Goal: Task Accomplishment & Management: Complete application form

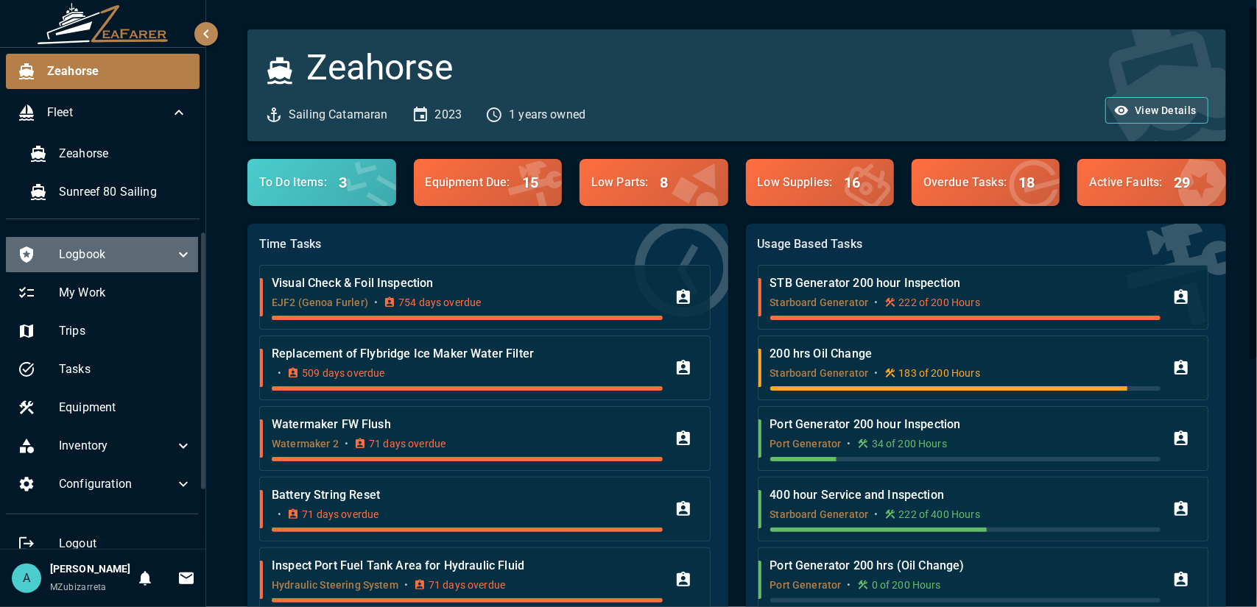
click at [140, 260] on span "Logbook" at bounding box center [117, 255] width 116 height 18
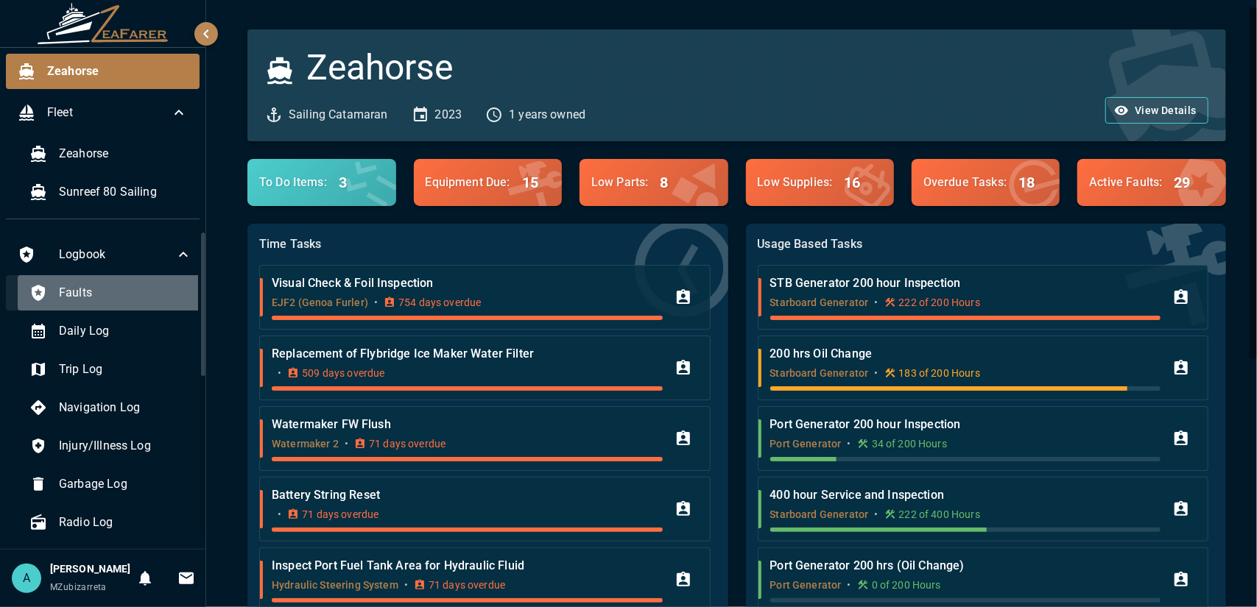
click at [132, 303] on div "Faults" at bounding box center [111, 292] width 186 height 35
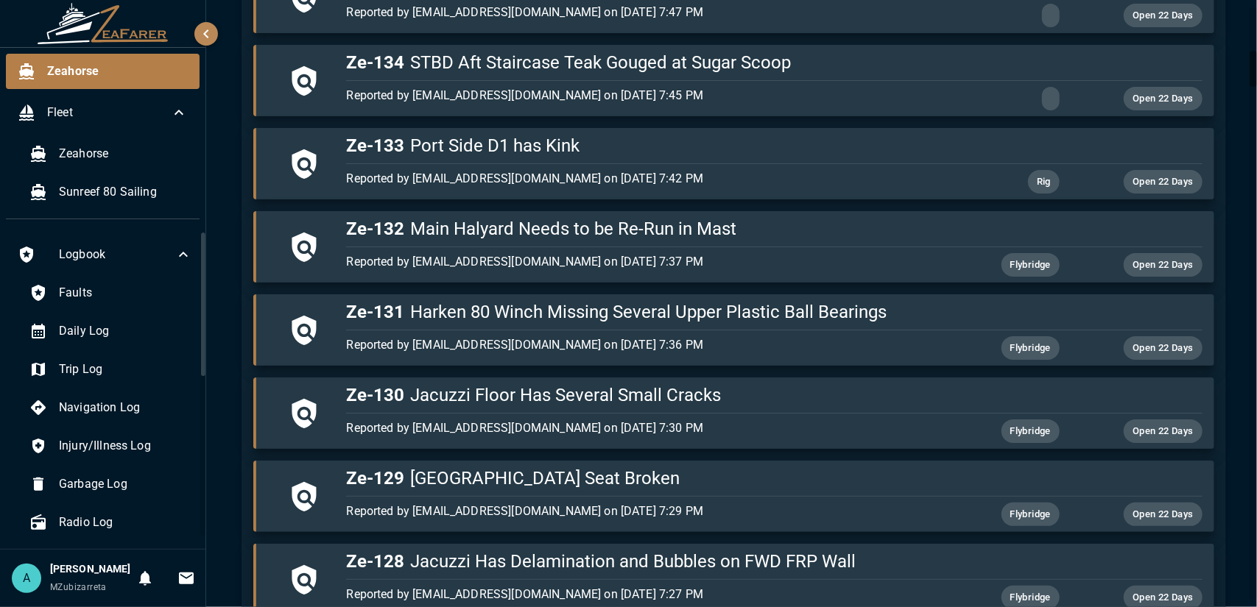
scroll to position [741, 0]
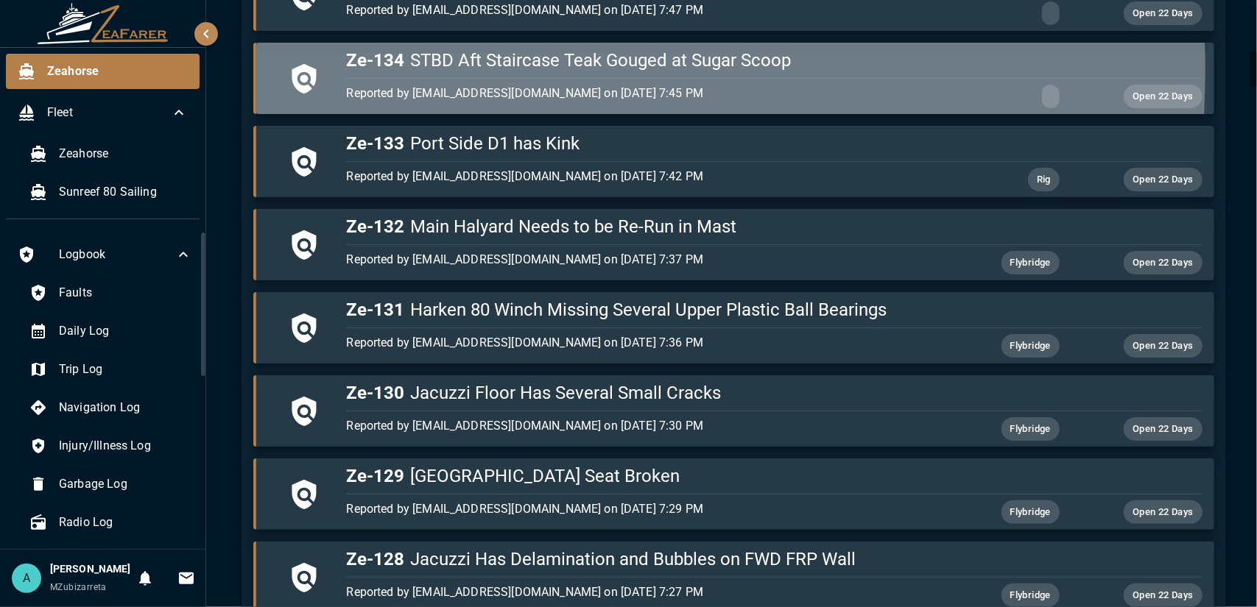
click at [315, 67] on icon "button" at bounding box center [304, 77] width 24 height 29
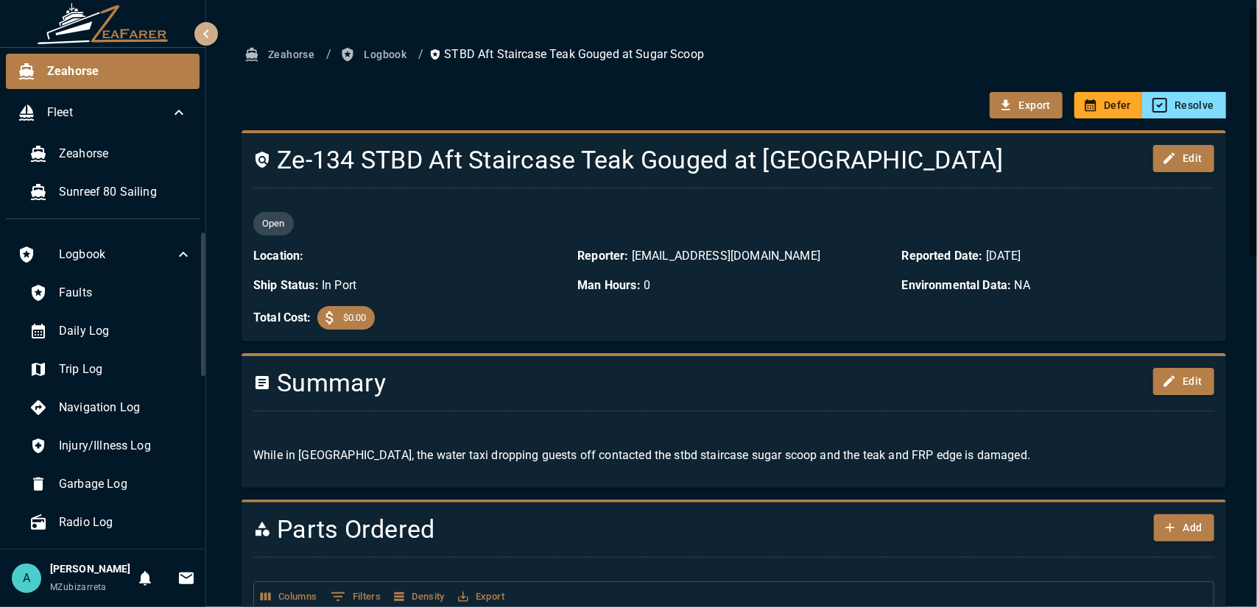
click at [208, 34] on icon "button" at bounding box center [206, 34] width 18 height 18
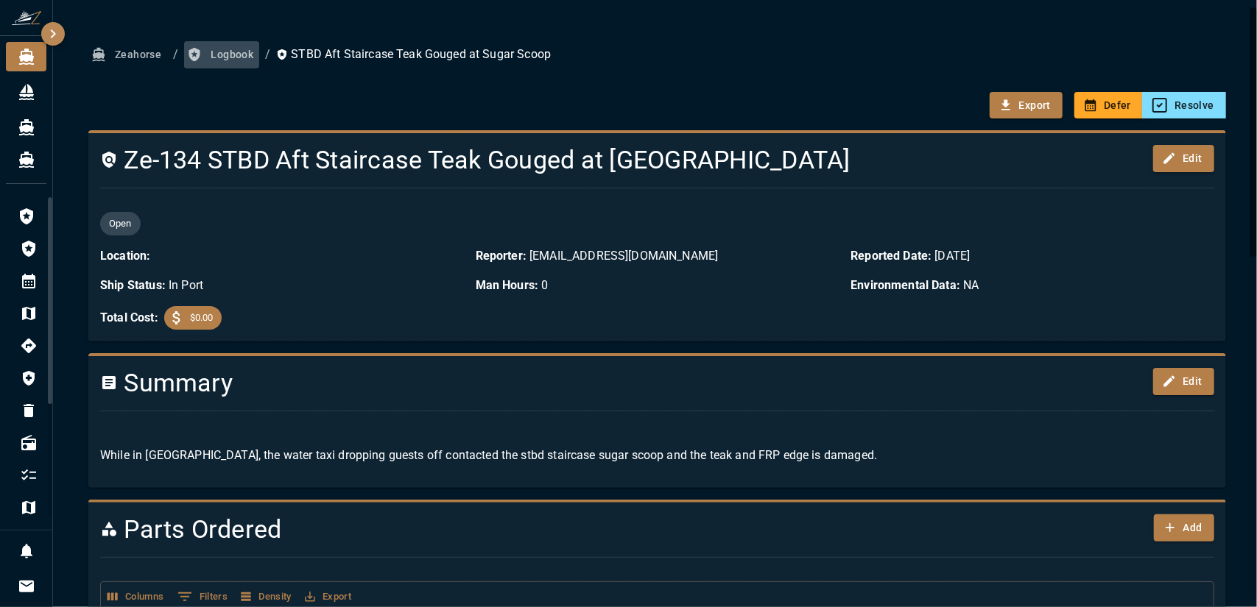
click at [233, 52] on button "Logbook" at bounding box center [221, 54] width 75 height 27
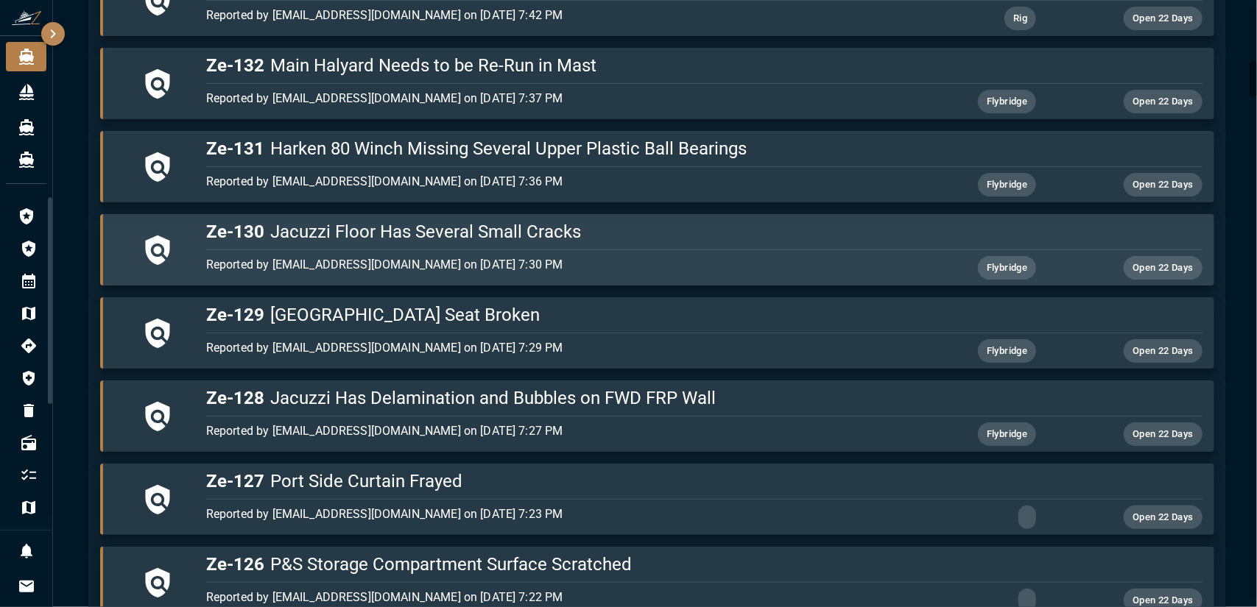
scroll to position [903, 0]
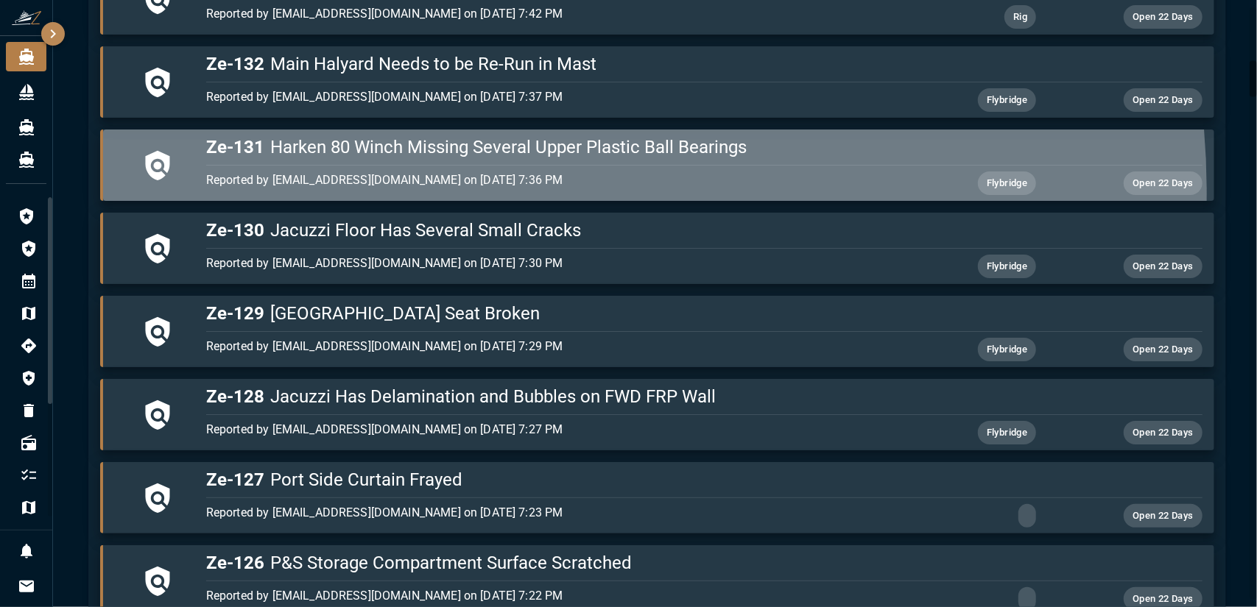
click at [480, 189] on div "Reported by [EMAIL_ADDRESS][DOMAIN_NAME] on [DATE] 7:36 PM" at bounding box center [538, 184] width 664 height 24
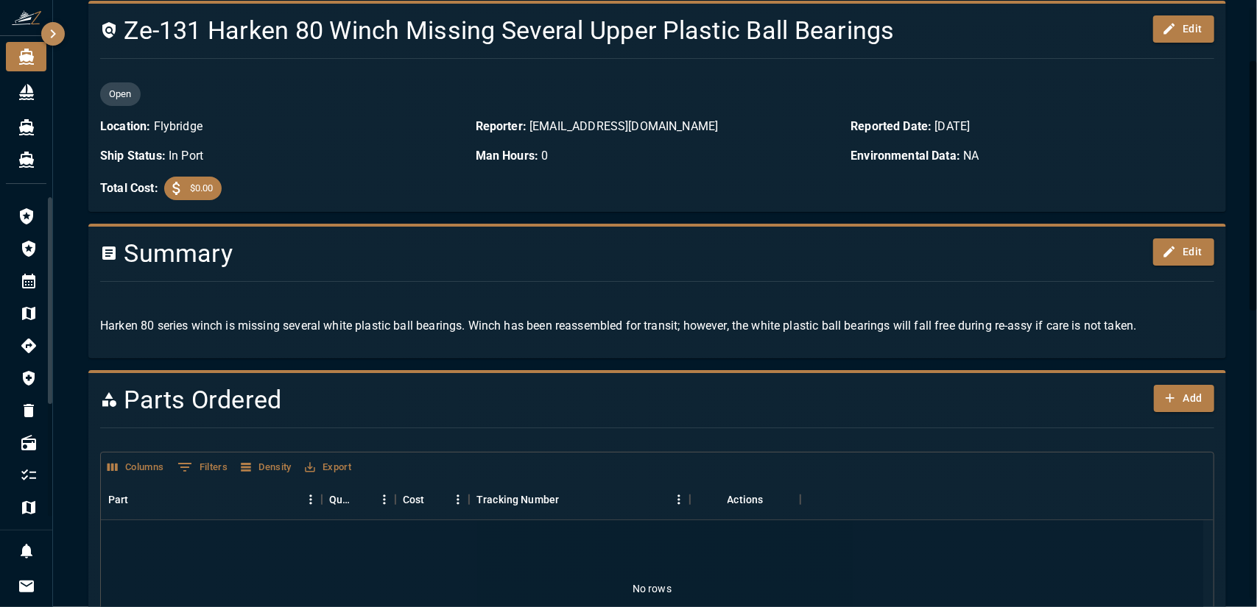
scroll to position [121, 0]
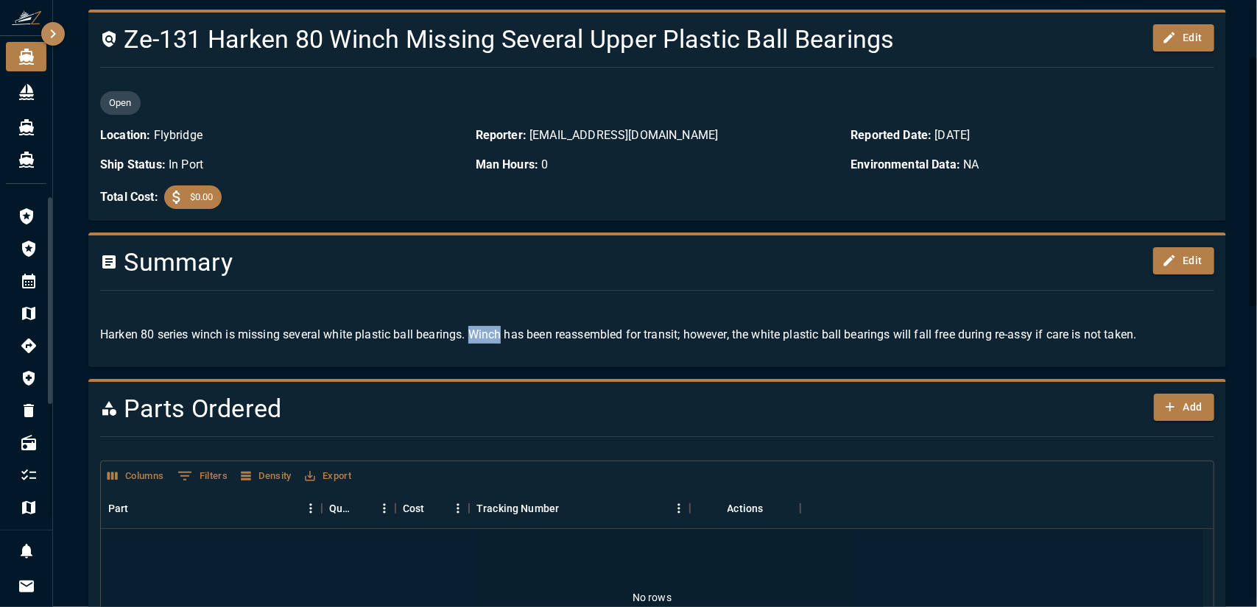
drag, startPoint x: 470, startPoint y: 335, endPoint x: 502, endPoint y: 336, distance: 32.4
click at [502, 336] on p "Harken 80 series winch is missing several white plastic ball bearings. Winch ha…" at bounding box center [657, 335] width 1114 height 18
click at [648, 311] on div "Harken 80 series winch is missing several white plastic ball bearings. Winch ha…" at bounding box center [651, 329] width 1126 height 53
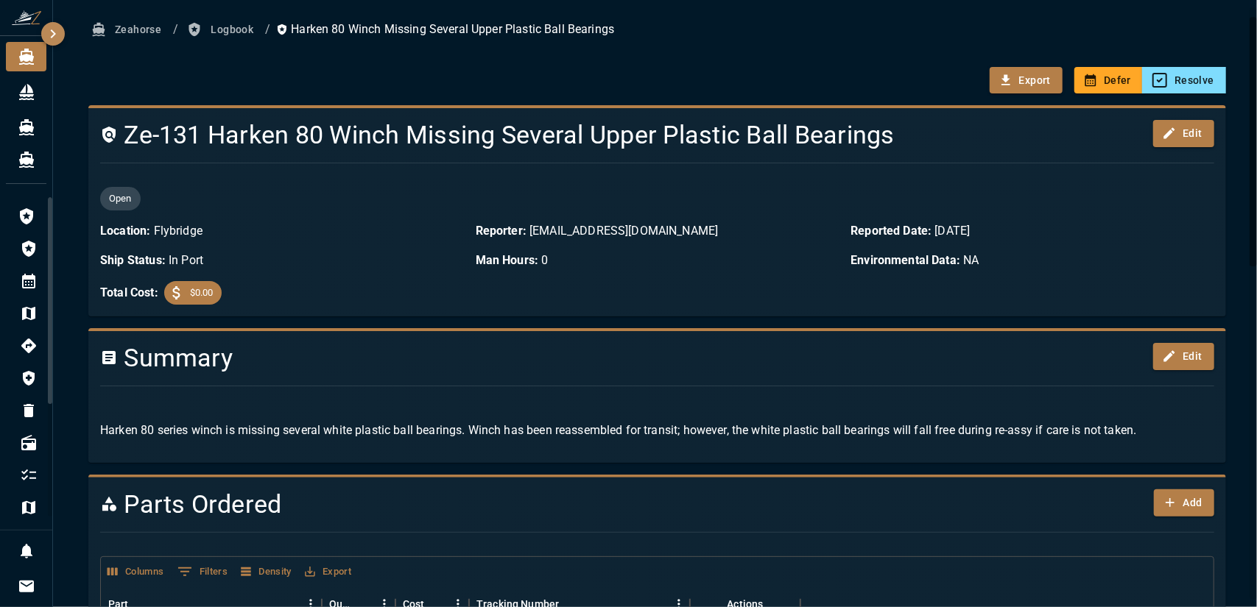
scroll to position [0, 0]
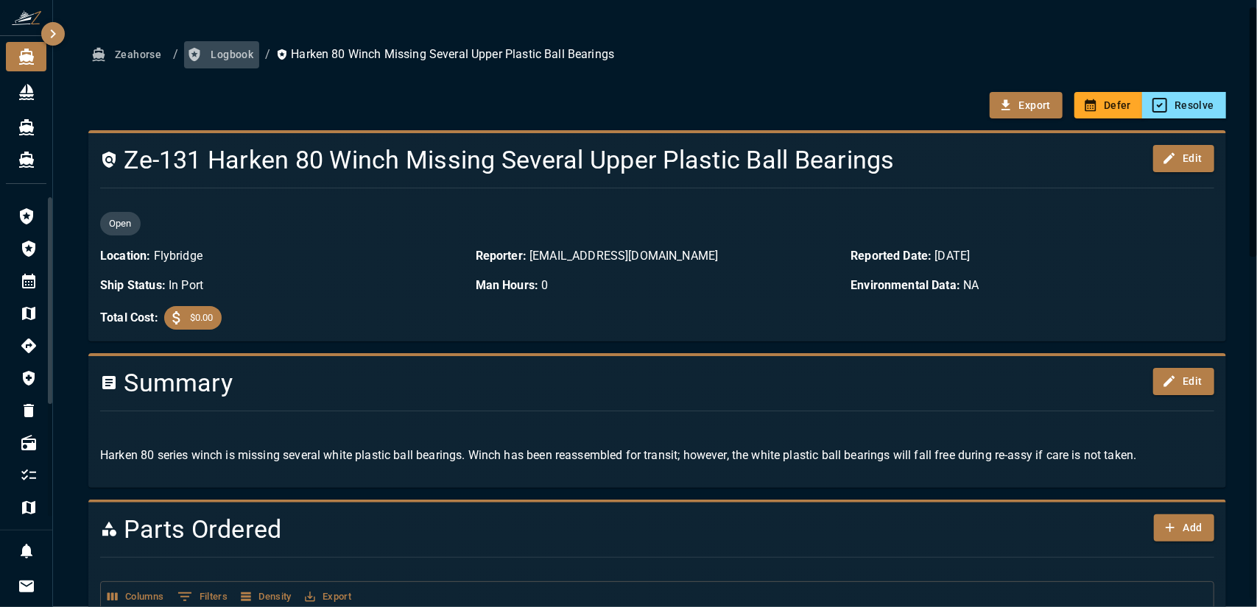
click at [233, 48] on button "Logbook" at bounding box center [221, 54] width 75 height 27
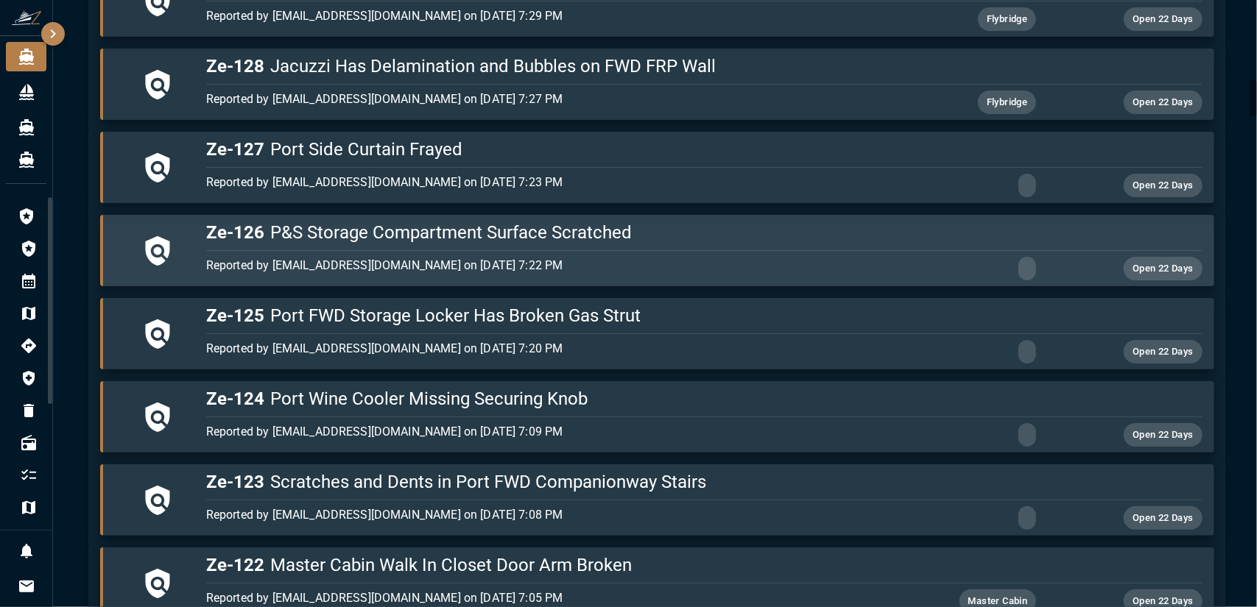
scroll to position [1232, 0]
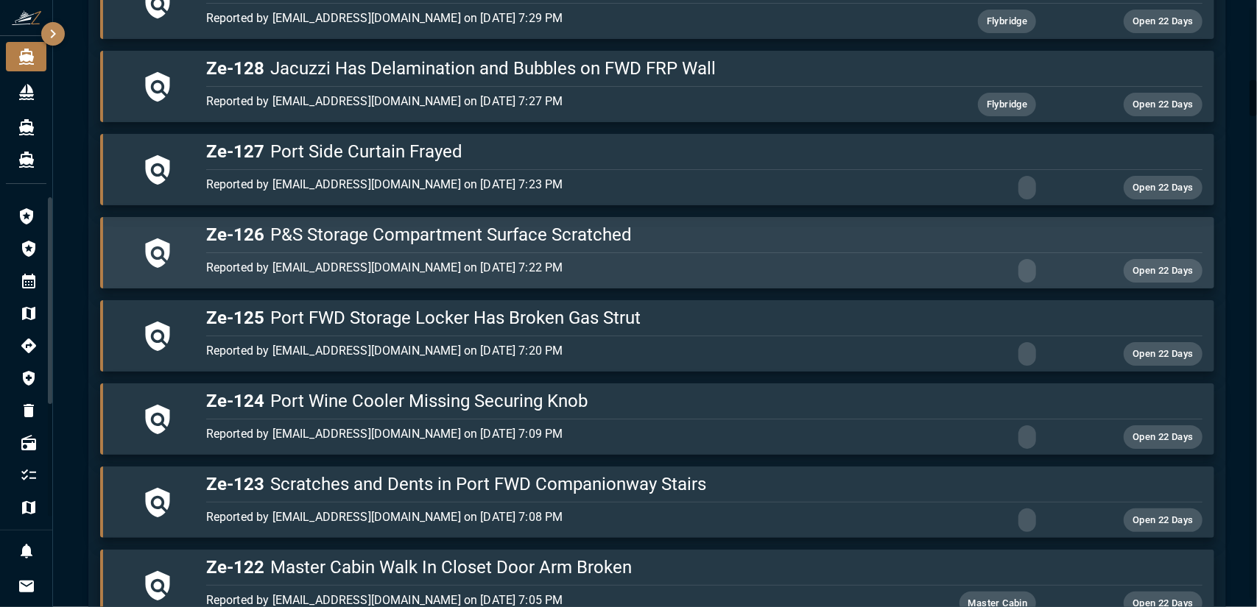
click at [655, 259] on p "Reported by [EMAIL_ADDRESS][DOMAIN_NAME] on [DATE] 7:22 PM" at bounding box center [538, 268] width 664 height 18
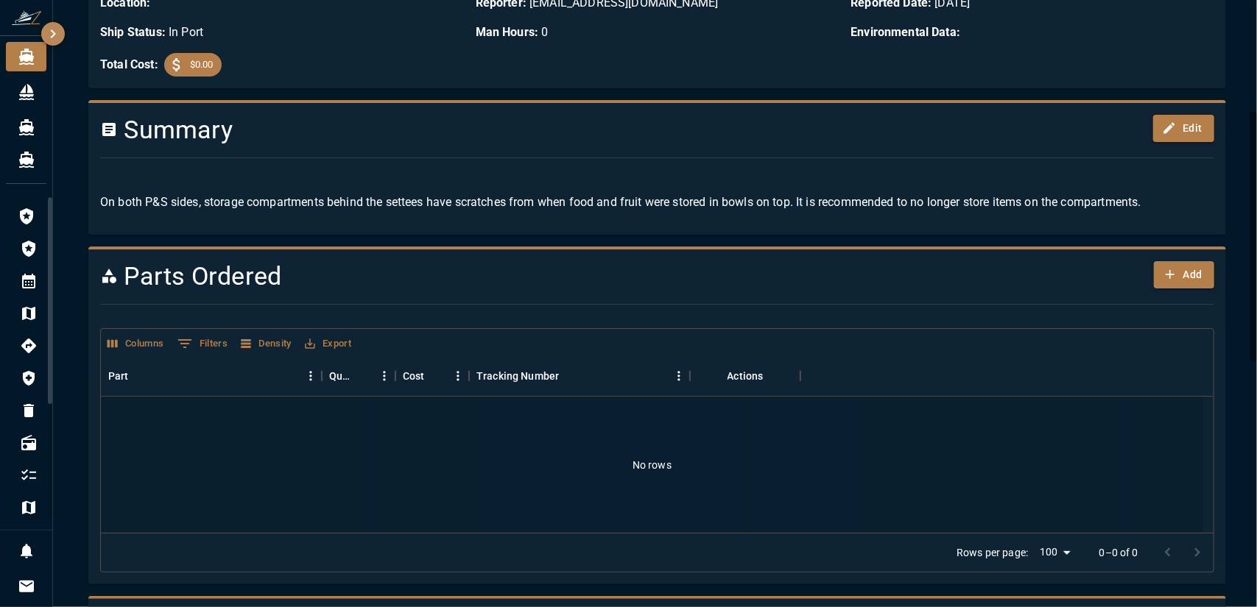
scroll to position [253, 0]
drag, startPoint x: 451, startPoint y: 203, endPoint x: 636, endPoint y: 204, distance: 185.5
click at [636, 204] on p "On both P&S sides, storage compartments behind the settees have scratches from …" at bounding box center [657, 203] width 1114 height 18
drag, startPoint x: 851, startPoint y: 208, endPoint x: 797, endPoint y: 194, distance: 56.2
click at [797, 194] on p "On both P&S sides, storage compartments behind the settees have scratches from …" at bounding box center [657, 203] width 1114 height 18
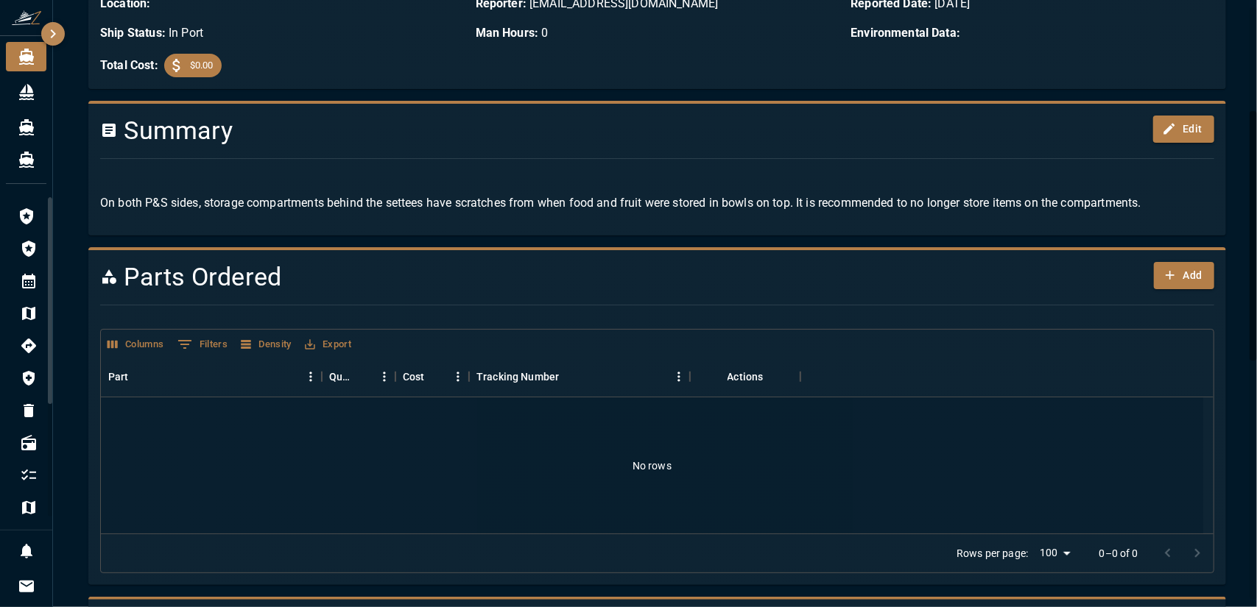
scroll to position [0, 0]
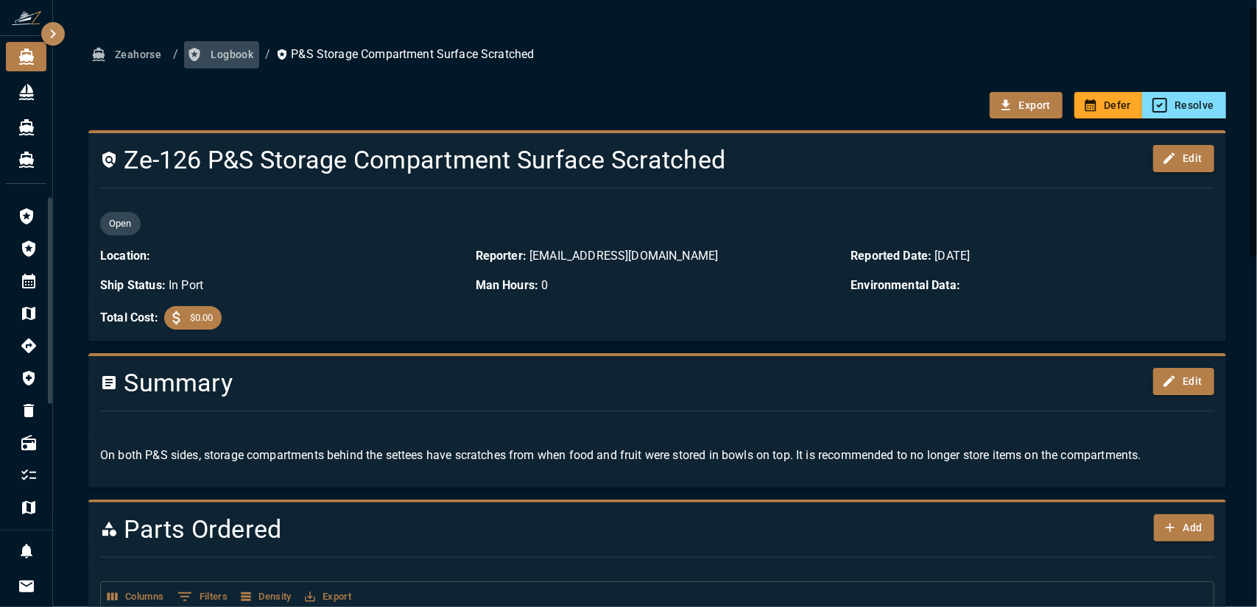
click at [233, 58] on button "Logbook" at bounding box center [221, 54] width 75 height 27
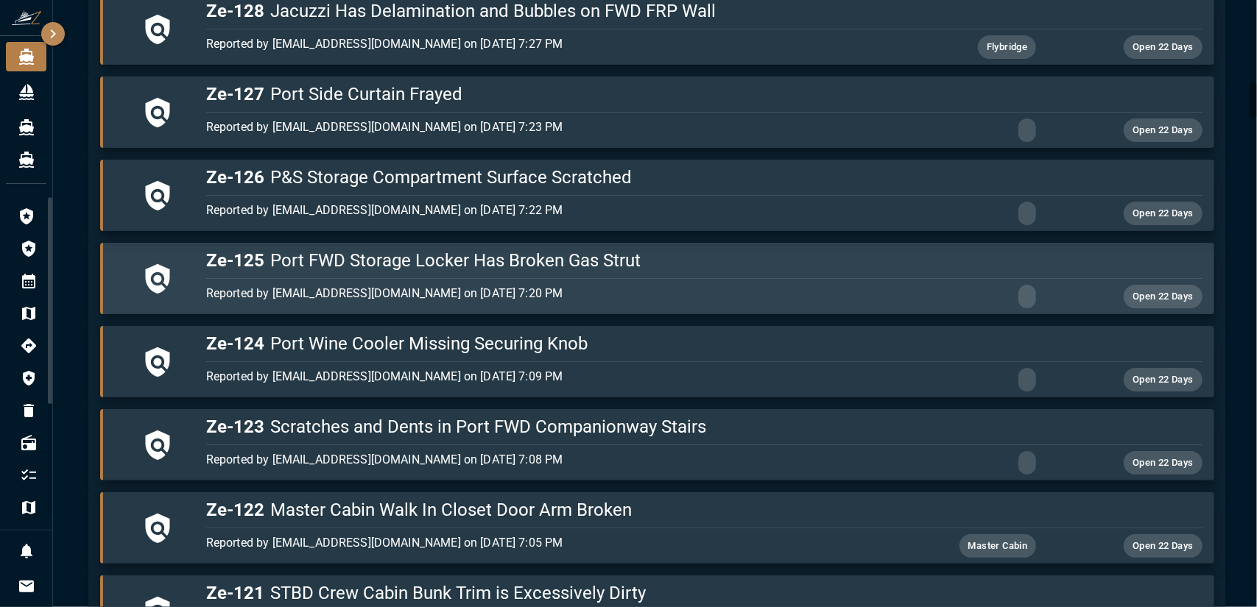
scroll to position [1291, 0]
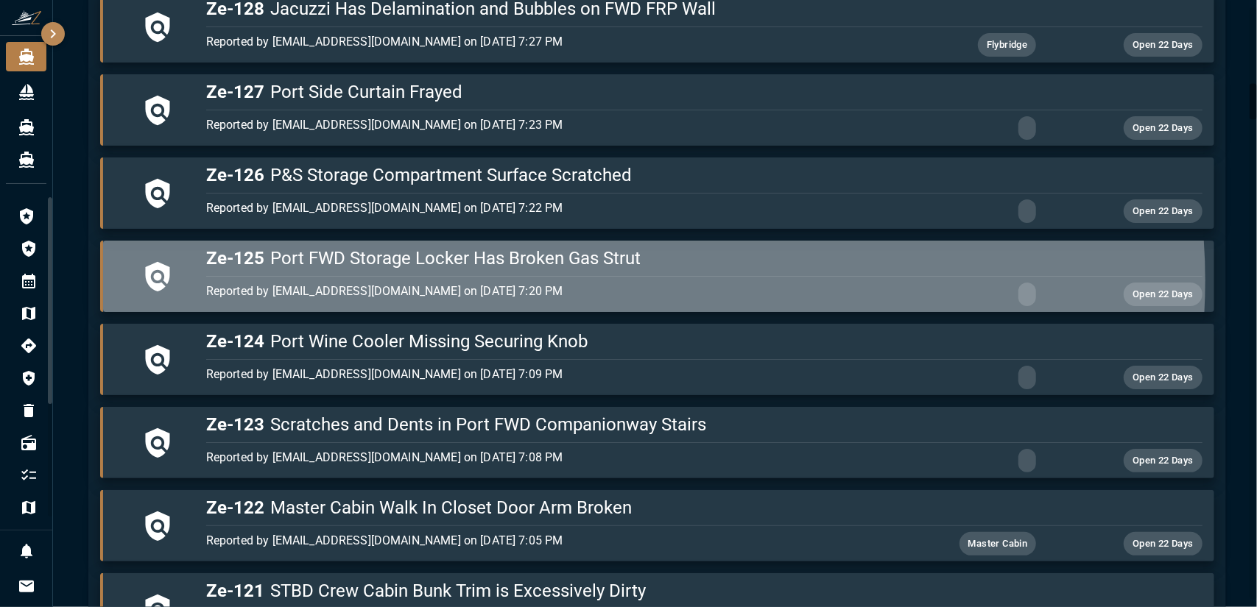
click at [642, 277] on div "Reported by [EMAIL_ADDRESS][DOMAIN_NAME] on [DATE] 7:20 PM Open 22 Days" at bounding box center [701, 291] width 1002 height 29
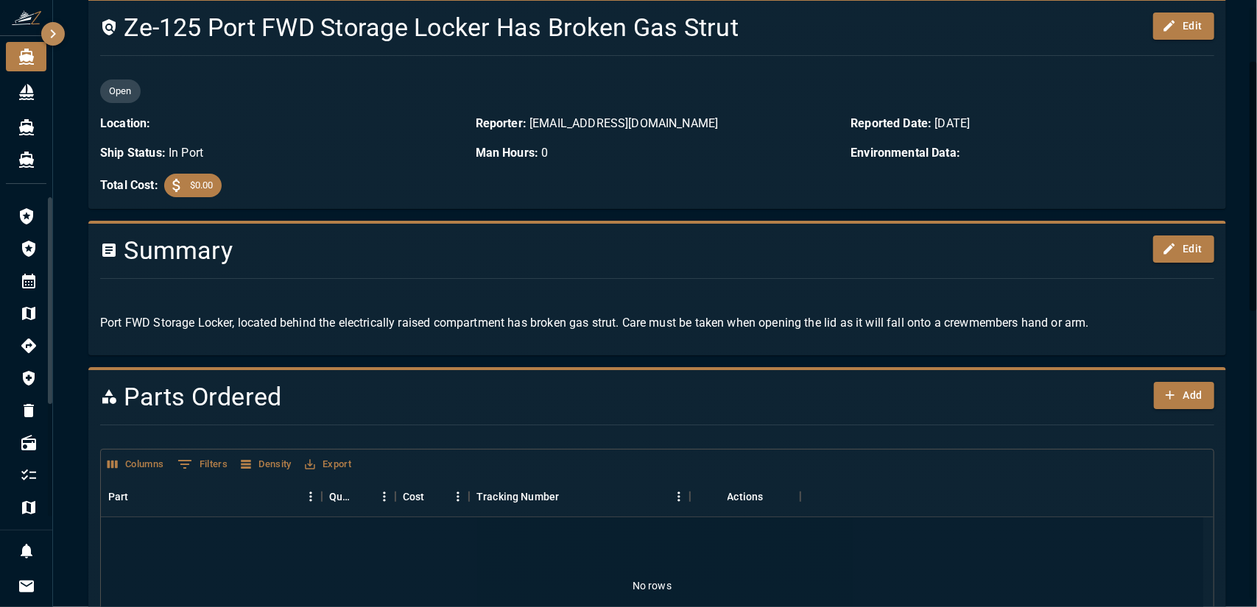
scroll to position [132, 0]
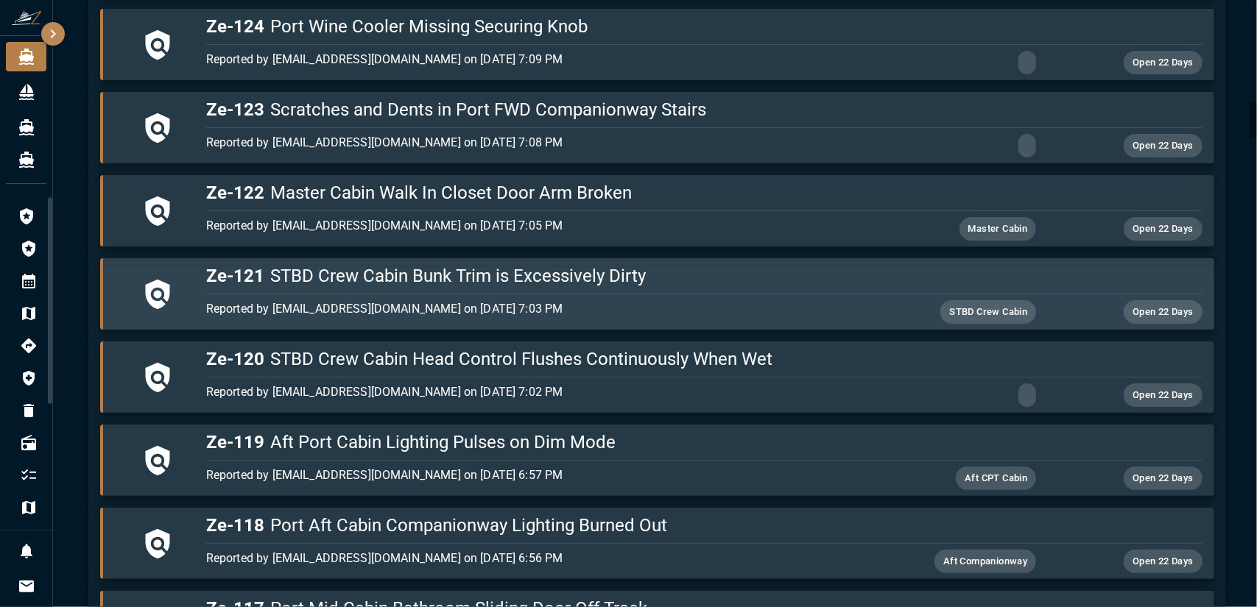
scroll to position [1607, 0]
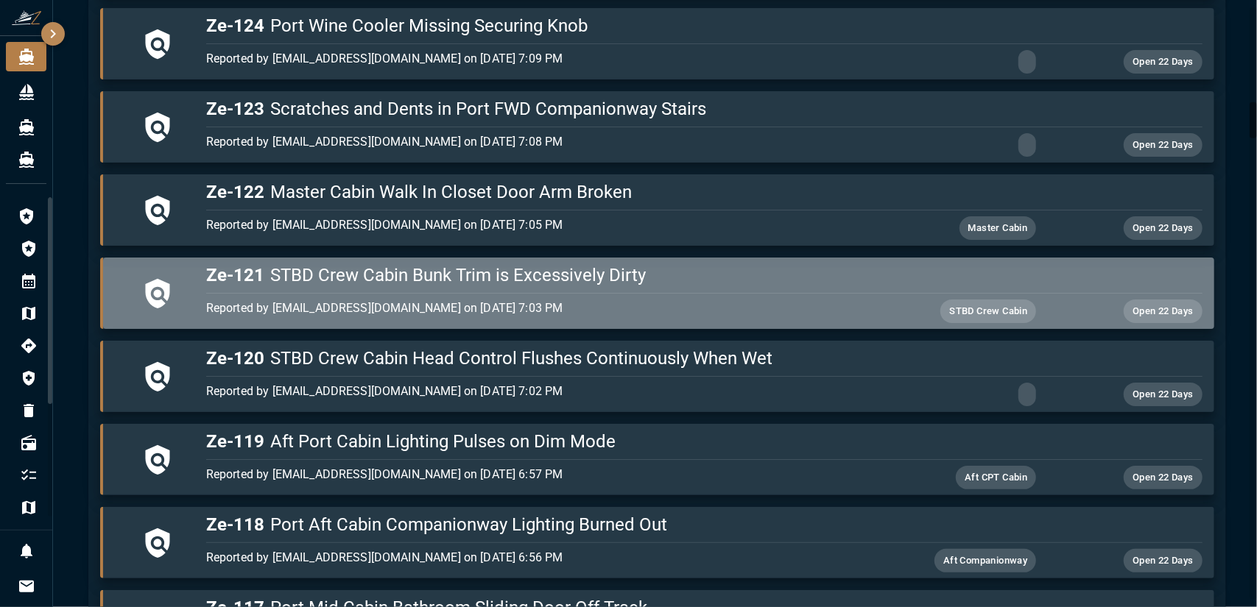
click at [699, 294] on div "Reported by [EMAIL_ADDRESS][DOMAIN_NAME] on [DATE] 7:03 PM STBD Crew Cabin Open…" at bounding box center [701, 308] width 1002 height 29
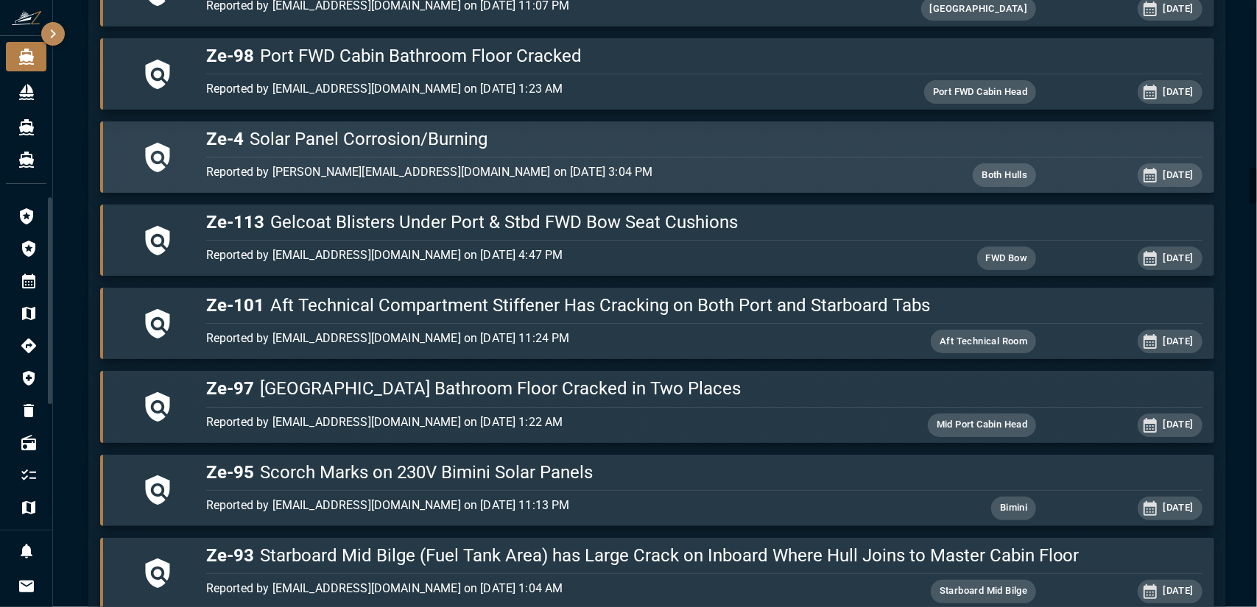
scroll to position [2717, 0]
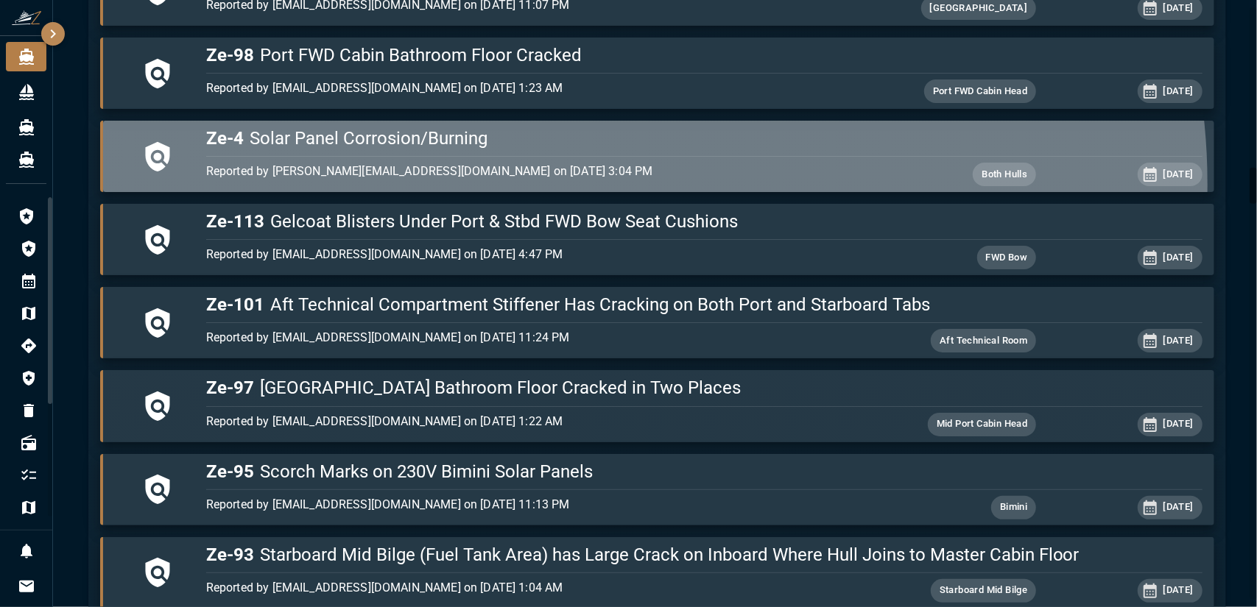
click at [605, 175] on div "Reported by [PERSON_NAME][EMAIL_ADDRESS][DOMAIN_NAME] on [DATE] 3:04 PM" at bounding box center [538, 175] width 664 height 24
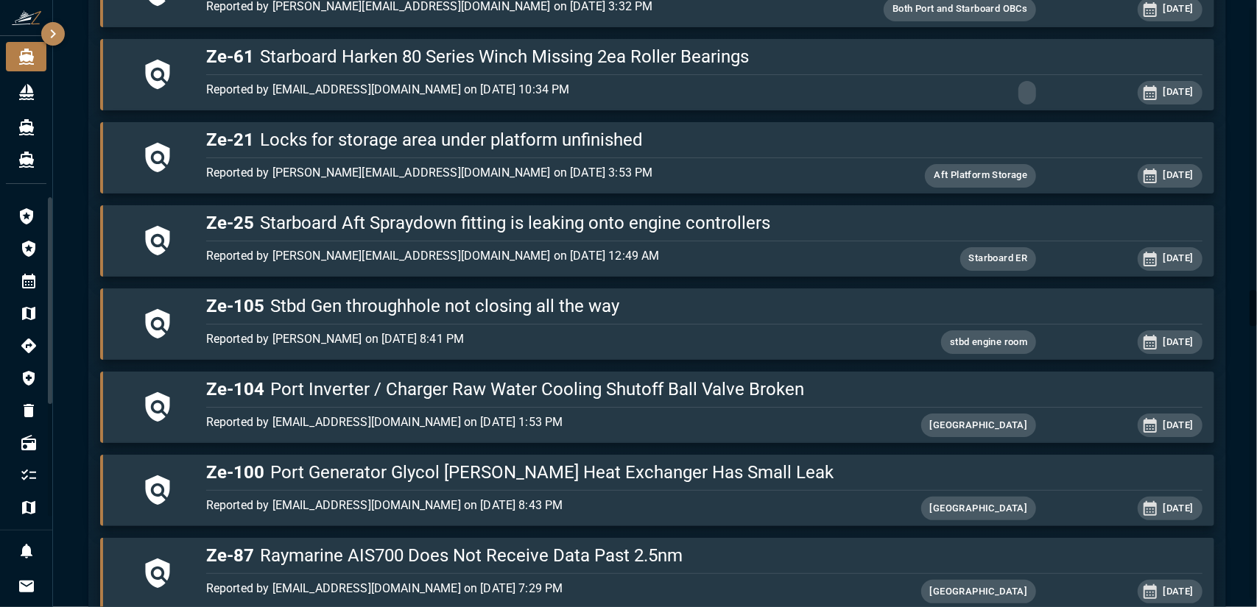
scroll to position [4797, 0]
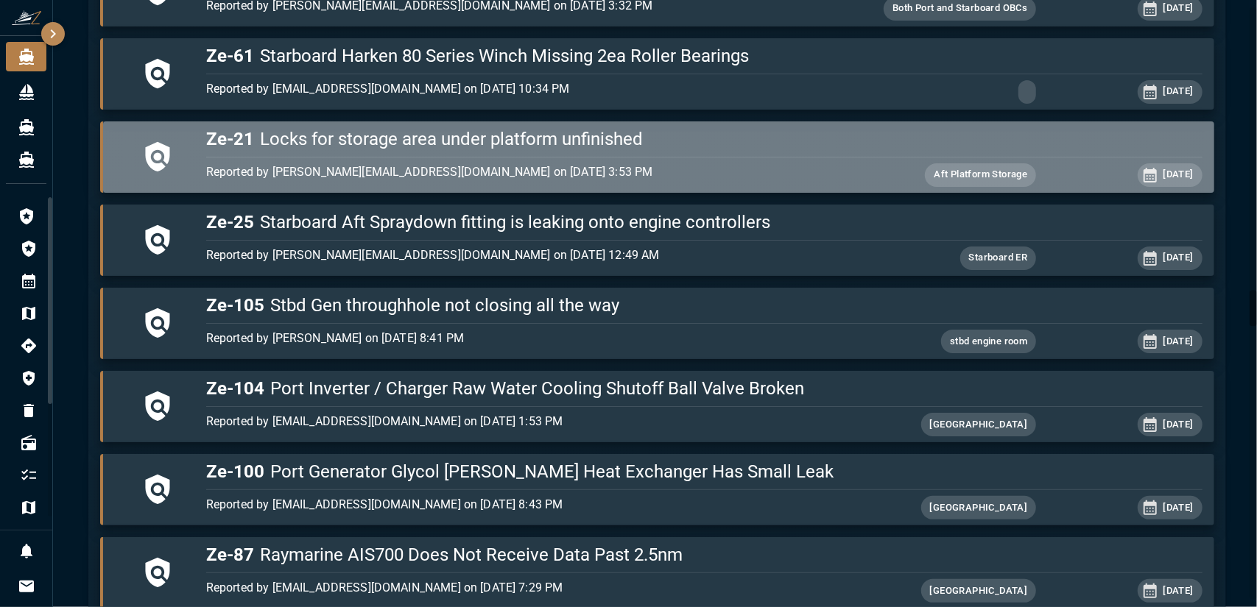
click at [684, 127] on h5 "Ze-21 Locks for storage area under platform unfinished" at bounding box center [704, 139] width 996 height 24
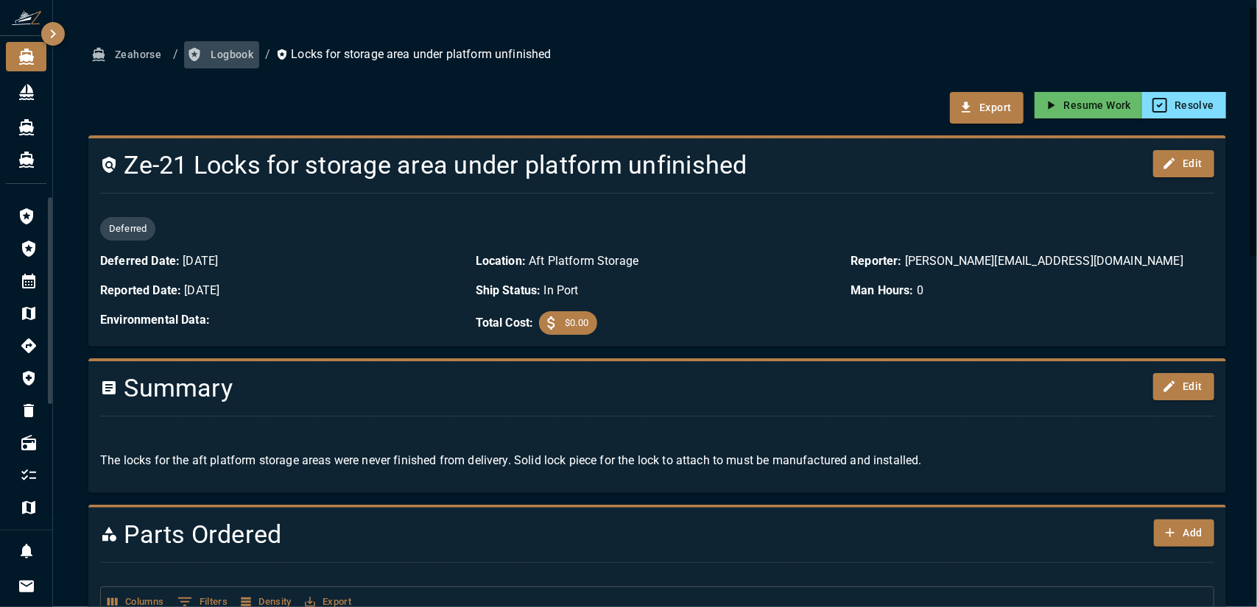
click at [219, 57] on button "Logbook" at bounding box center [221, 54] width 75 height 27
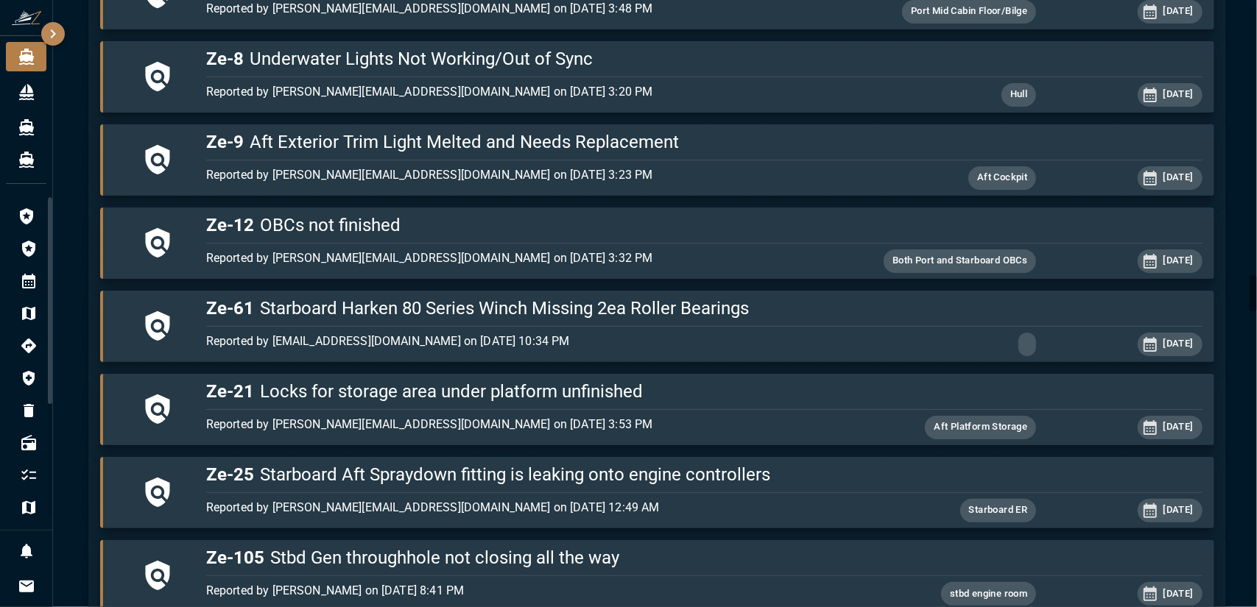
scroll to position [4545, 0]
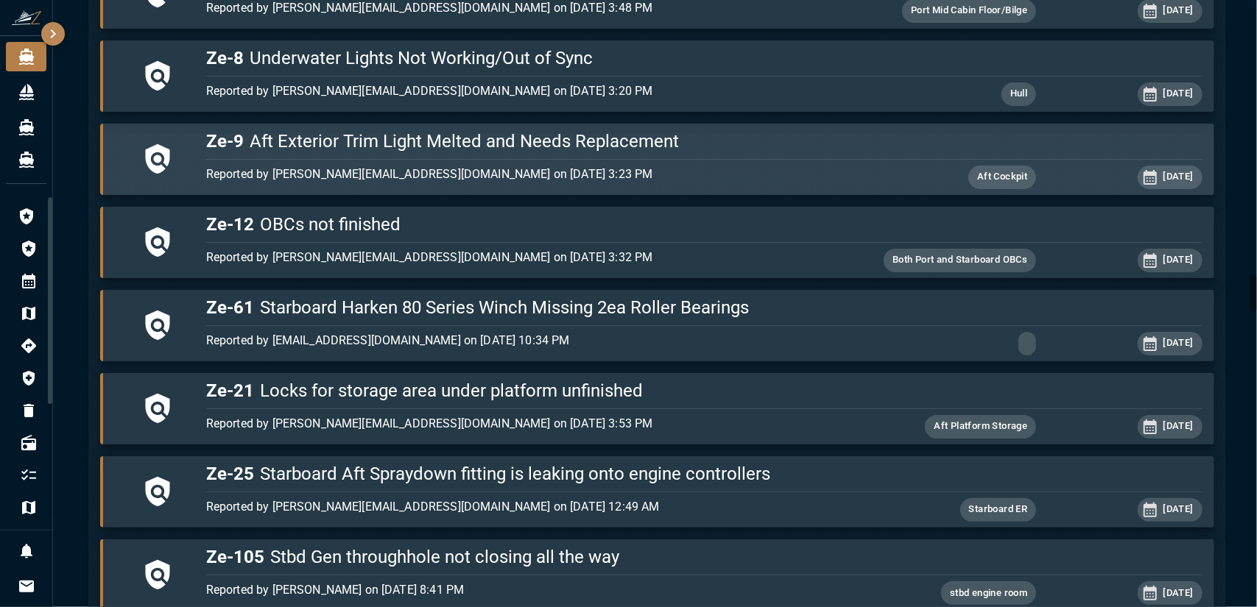
drag, startPoint x: 644, startPoint y: 75, endPoint x: 667, endPoint y: 141, distance: 69.4
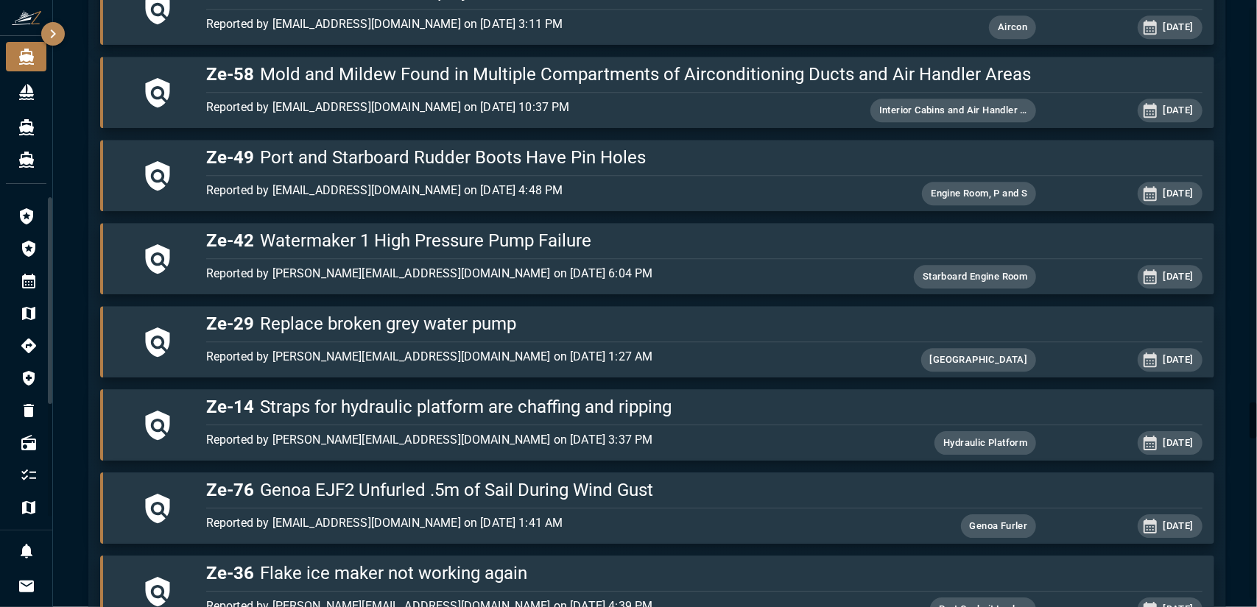
scroll to position [6689, 0]
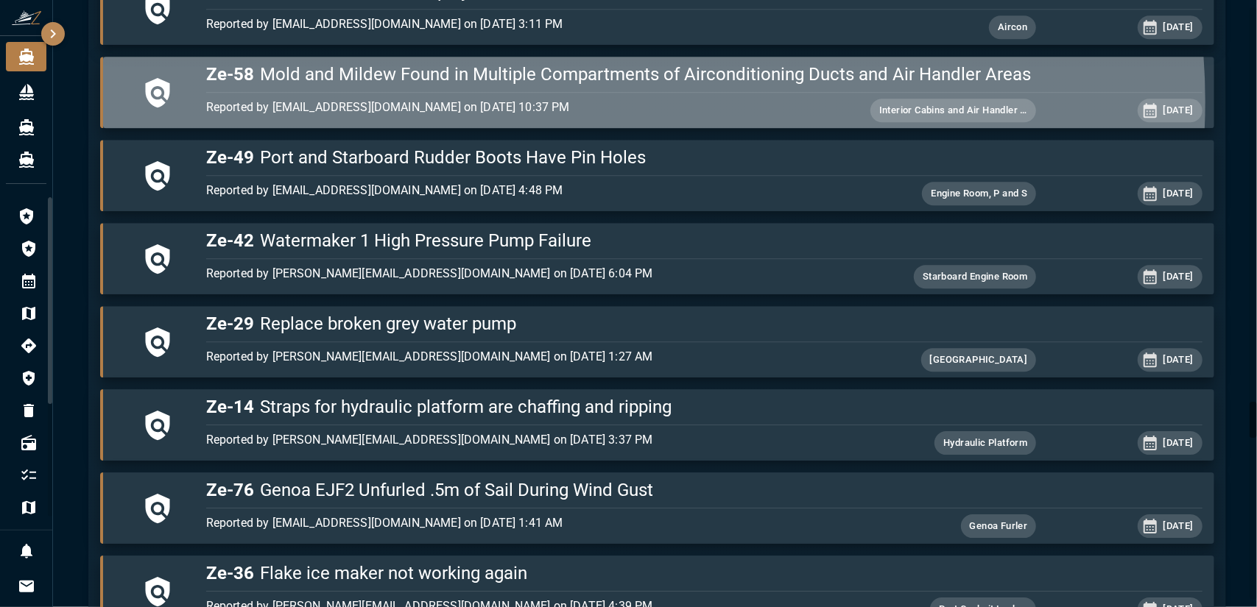
click at [618, 99] on p "Reported by [EMAIL_ADDRESS][DOMAIN_NAME] on [DATE] 10:37 PM" at bounding box center [538, 108] width 664 height 18
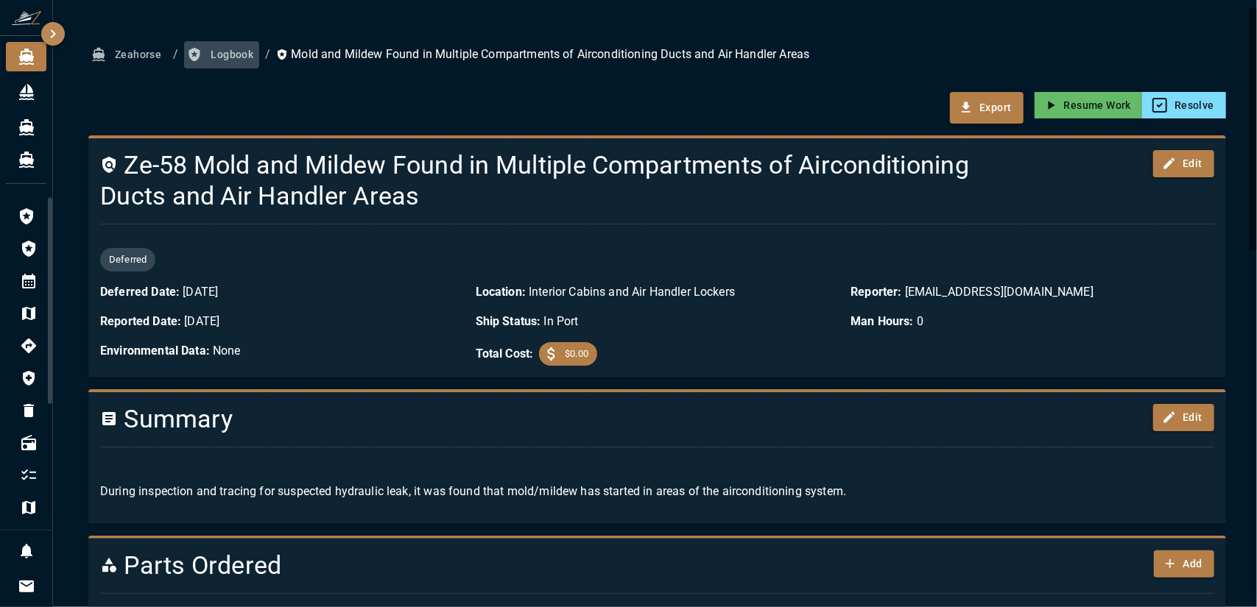
click at [214, 59] on button "Logbook" at bounding box center [221, 54] width 75 height 27
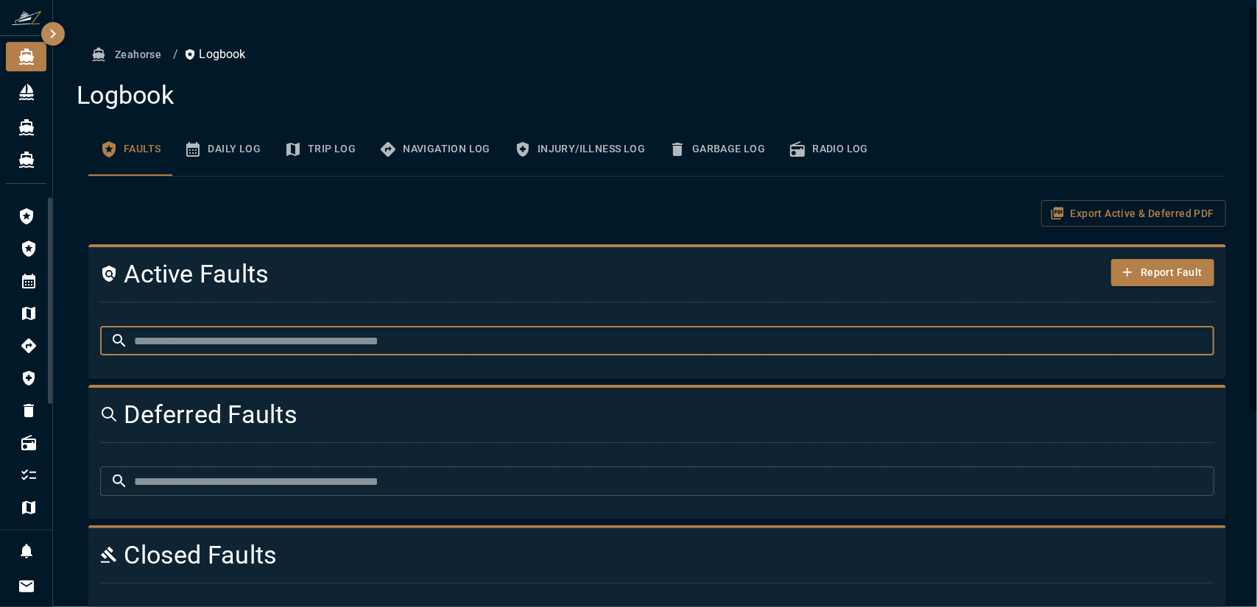
click at [289, 347] on input "text" at bounding box center [674, 340] width 1080 height 29
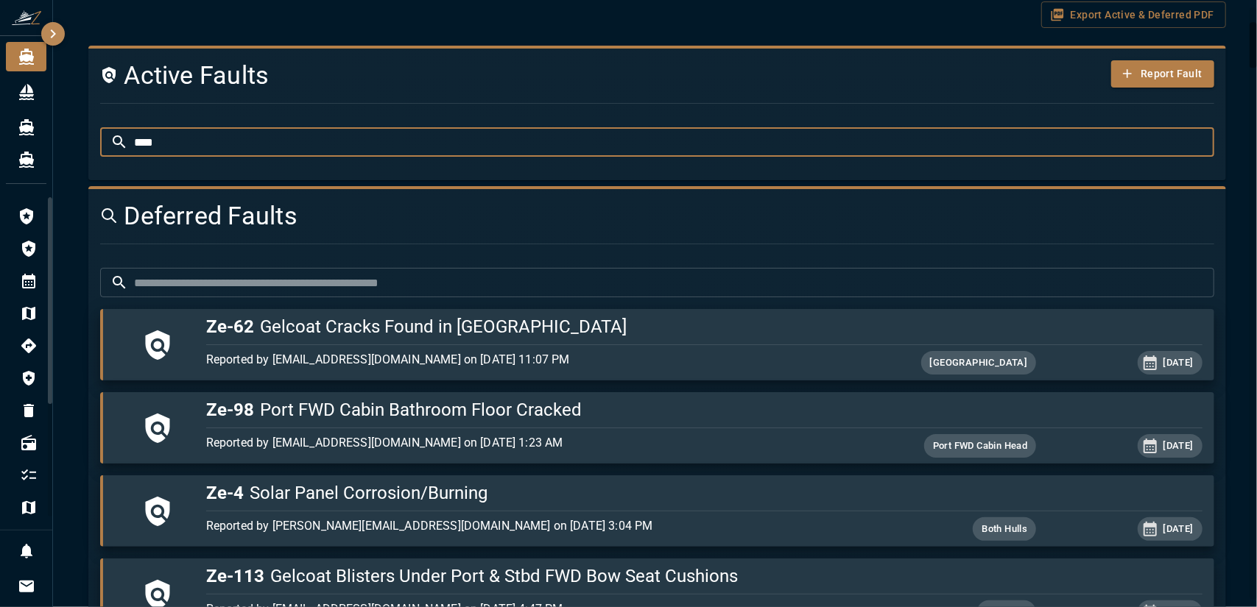
scroll to position [198, 0]
type input "****"
click at [299, 281] on input "text" at bounding box center [674, 283] width 1080 height 29
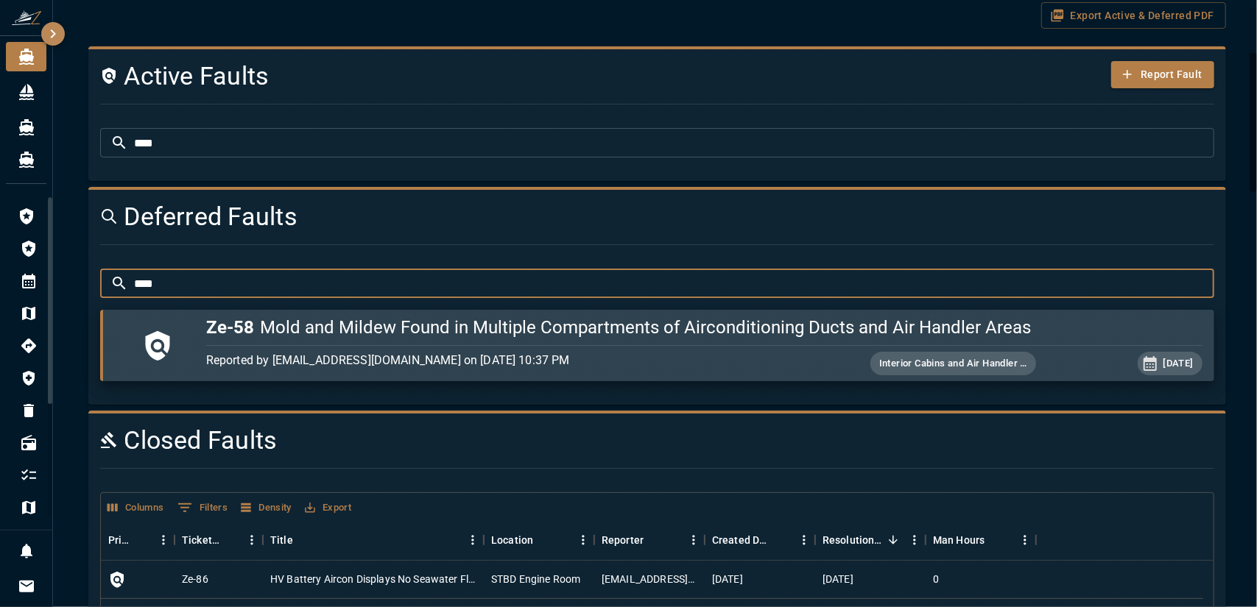
type input "****"
click at [638, 359] on p "Reported by [EMAIL_ADDRESS][DOMAIN_NAME] on [DATE] 10:37 PM" at bounding box center [538, 361] width 664 height 18
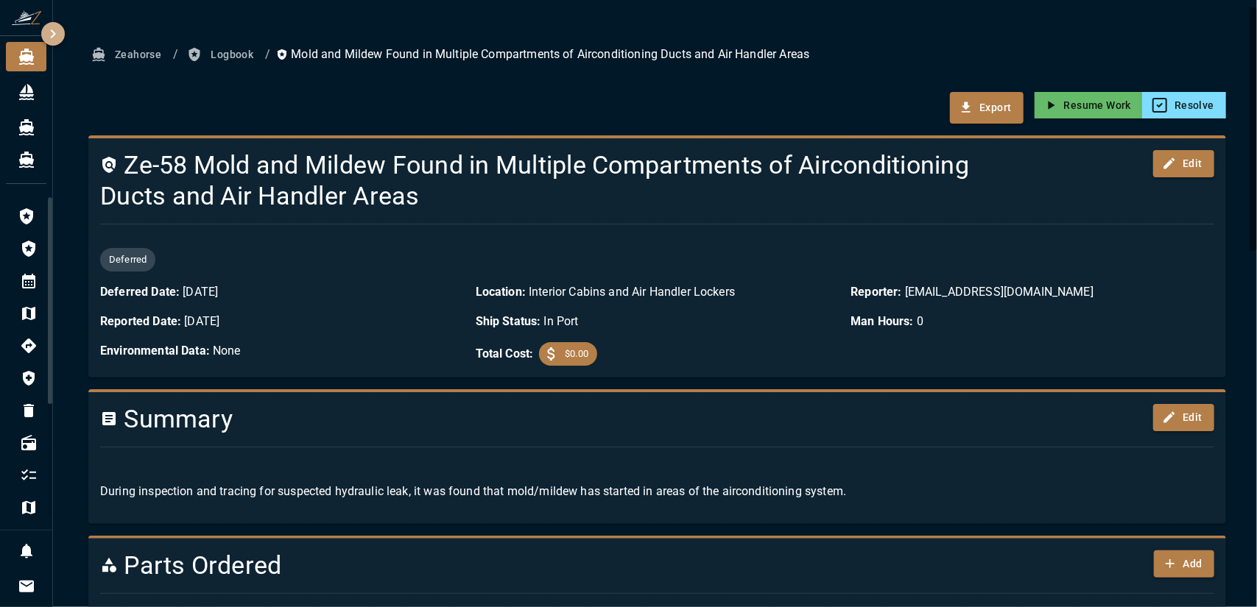
click at [57, 36] on icon "button" at bounding box center [53, 34] width 18 height 18
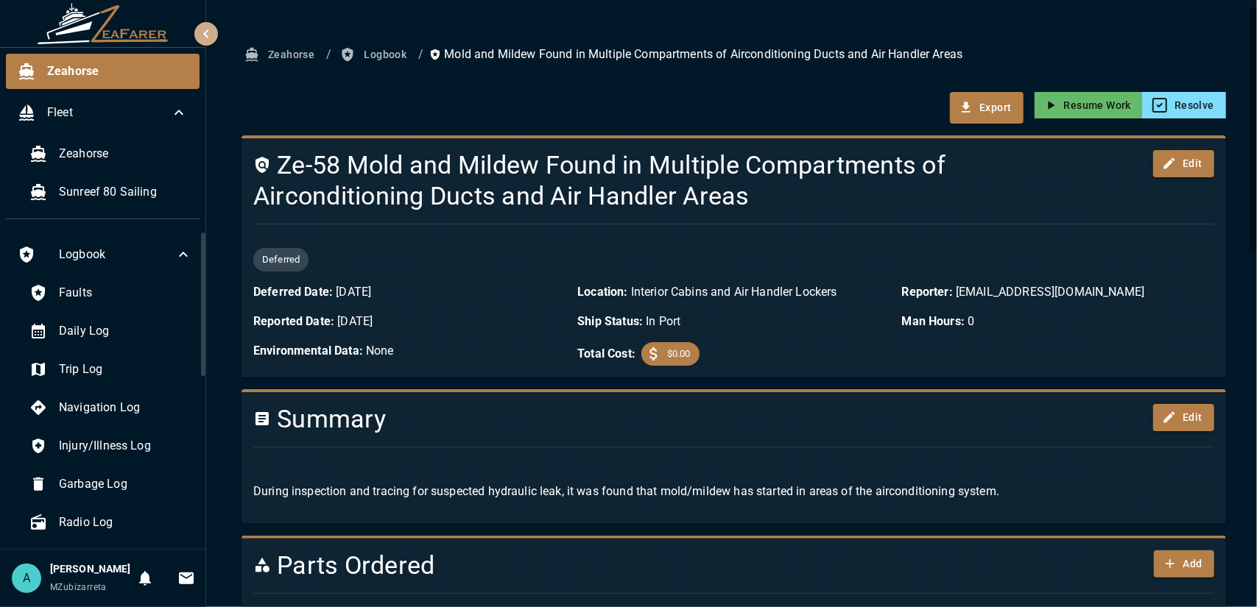
click at [201, 42] on icon "button" at bounding box center [206, 34] width 18 height 18
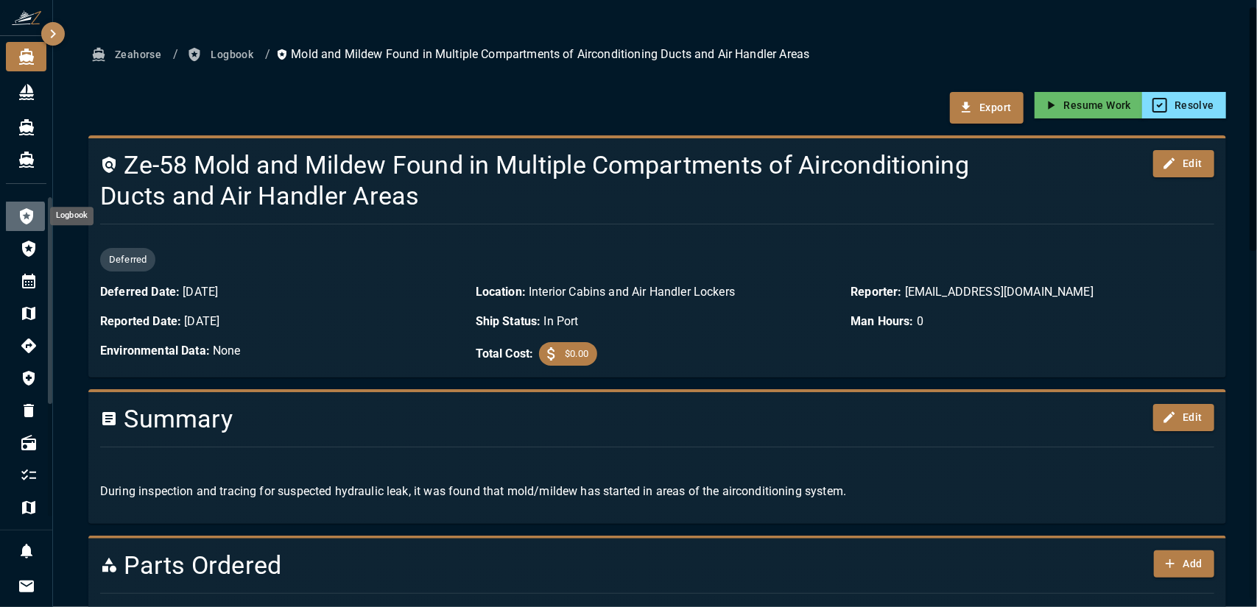
click at [24, 216] on icon "Logbook" at bounding box center [27, 217] width 18 height 18
click at [24, 219] on icon "Logbook" at bounding box center [27, 217] width 18 height 18
click at [24, 256] on icon "Faults" at bounding box center [29, 249] width 18 height 18
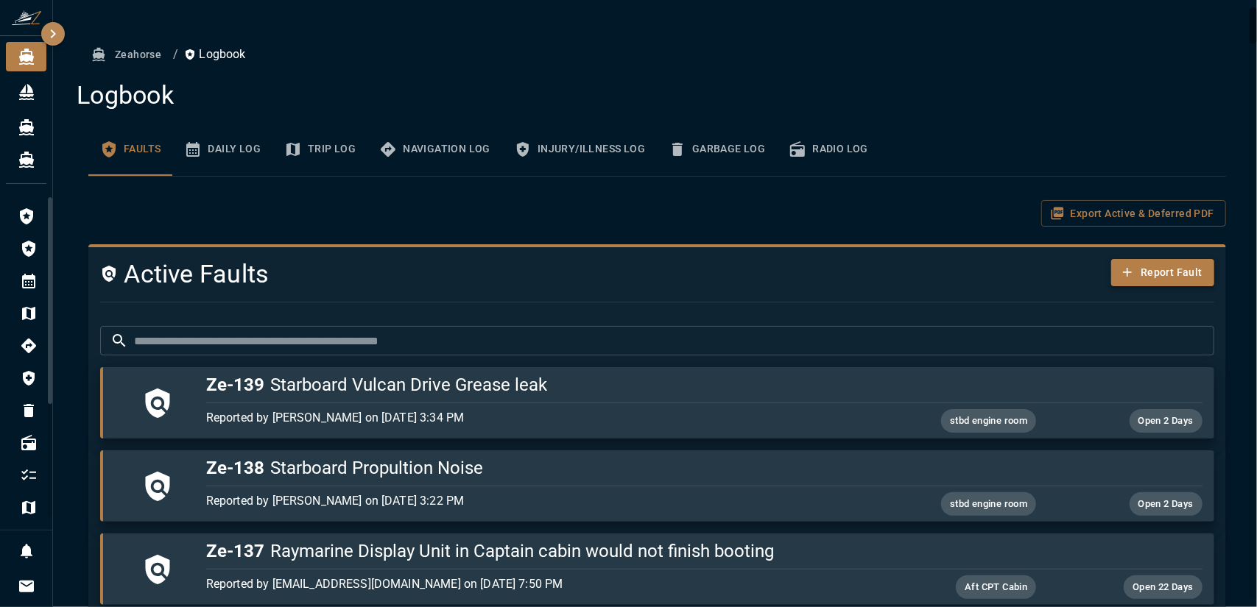
click at [1154, 273] on button "Report Fault" at bounding box center [1162, 272] width 103 height 27
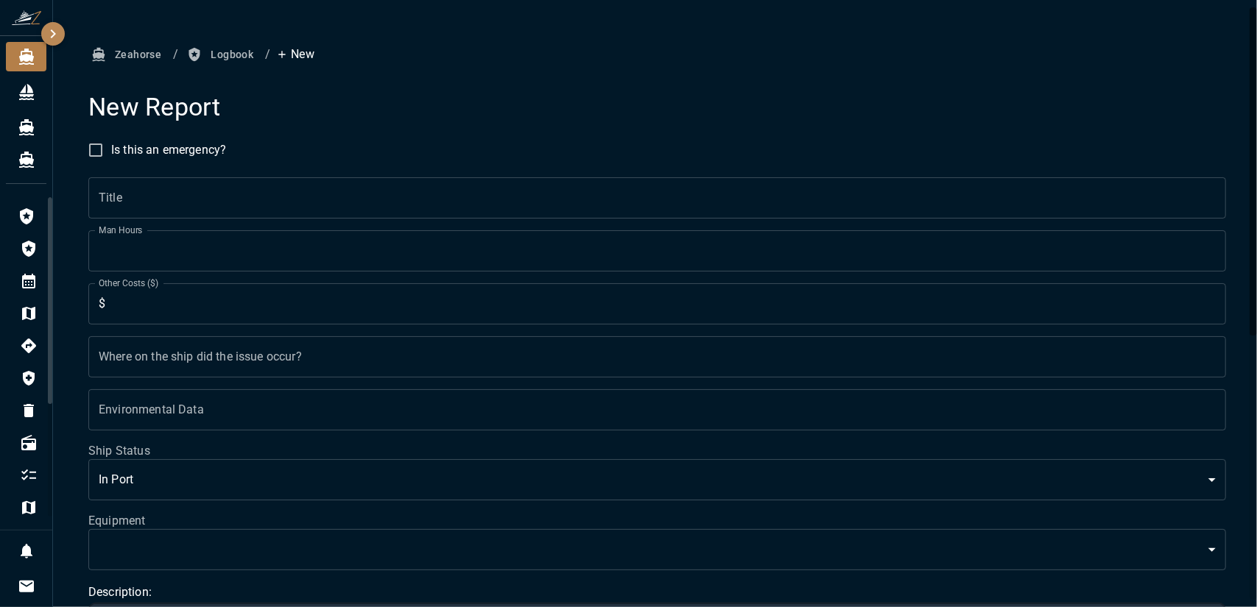
click at [767, 216] on input "Title" at bounding box center [656, 197] width 1137 height 41
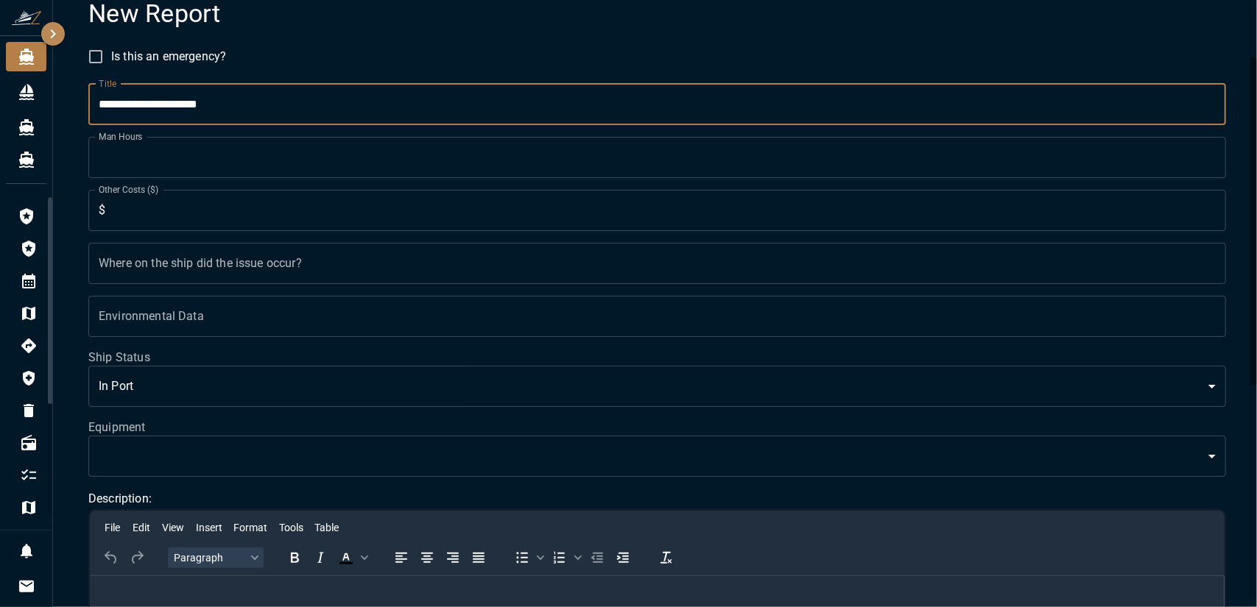
scroll to position [95, 0]
type input "**********"
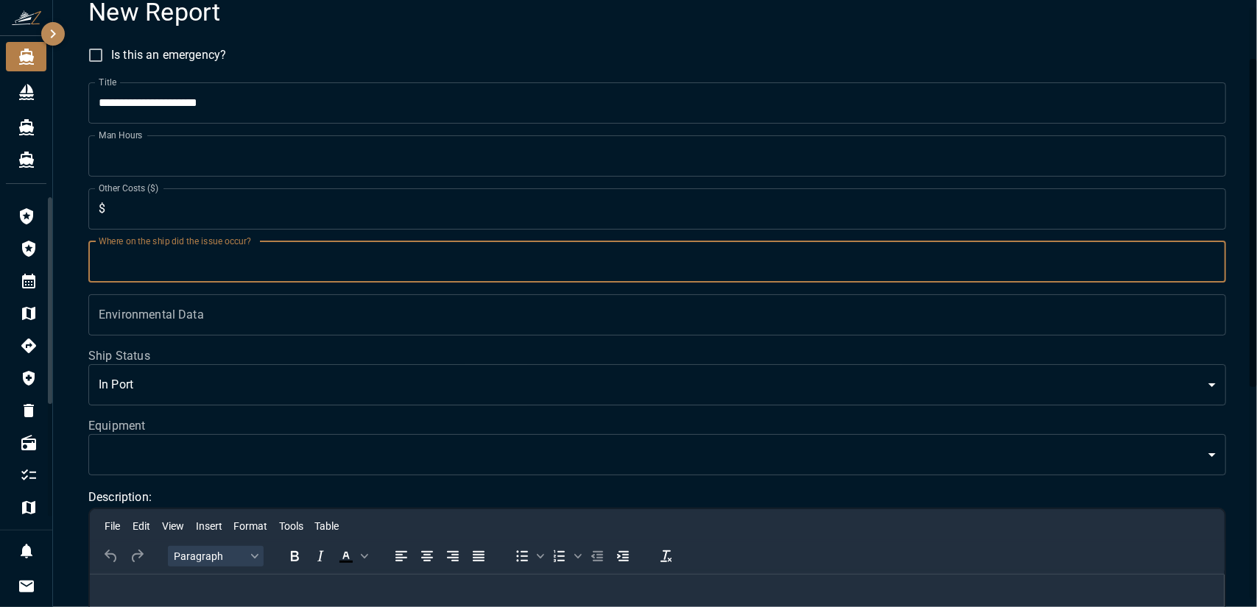
click at [596, 265] on input "Where on the ship did the issue occur?" at bounding box center [656, 261] width 1137 height 41
type input "*"
type input "**********"
click at [579, 308] on input "Environmental Data" at bounding box center [656, 314] width 1137 height 41
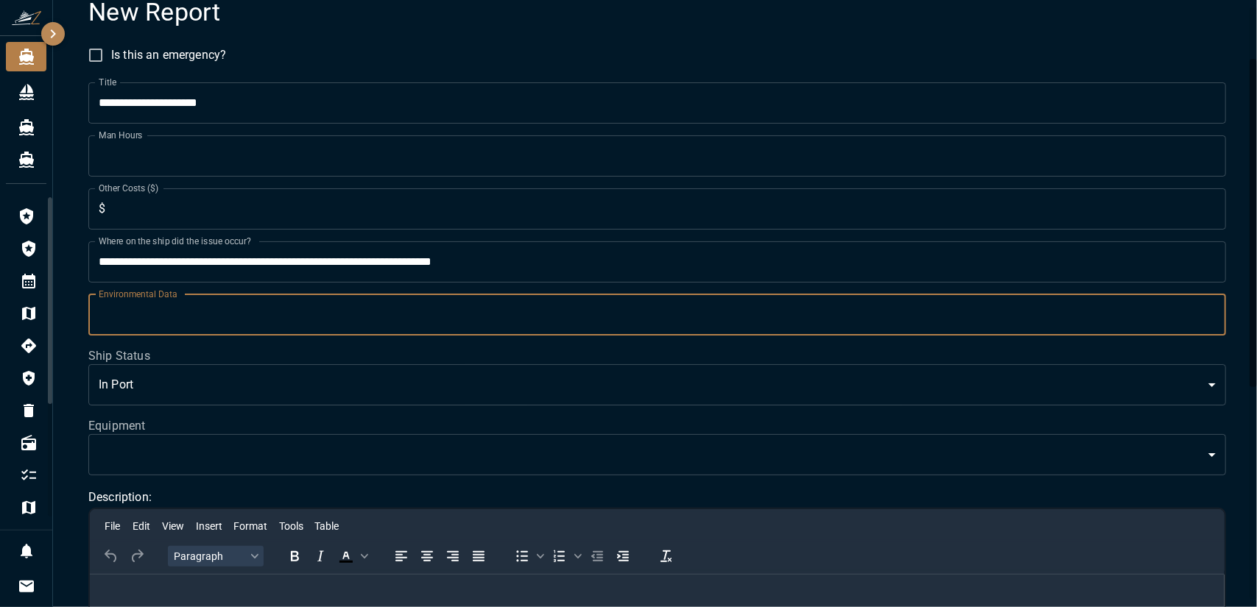
scroll to position [150, 0]
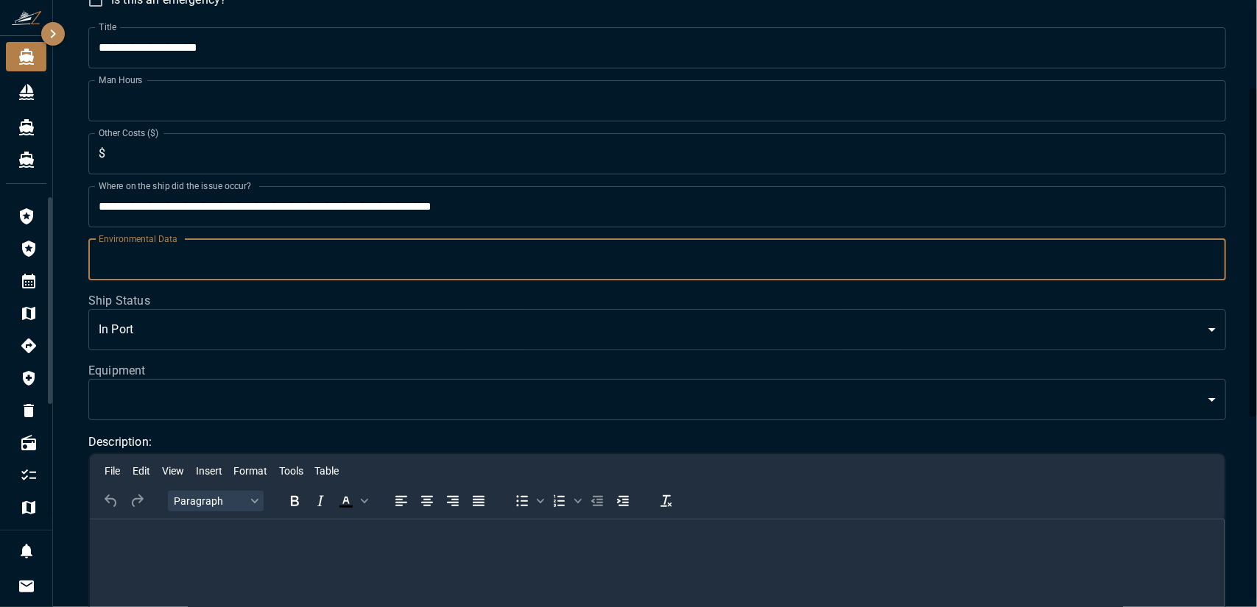
click at [208, 261] on input "Environmental Data" at bounding box center [656, 259] width 1137 height 41
type input "*"
type input "***"
click at [204, 392] on body "**********" at bounding box center [628, 303] width 1257 height 607
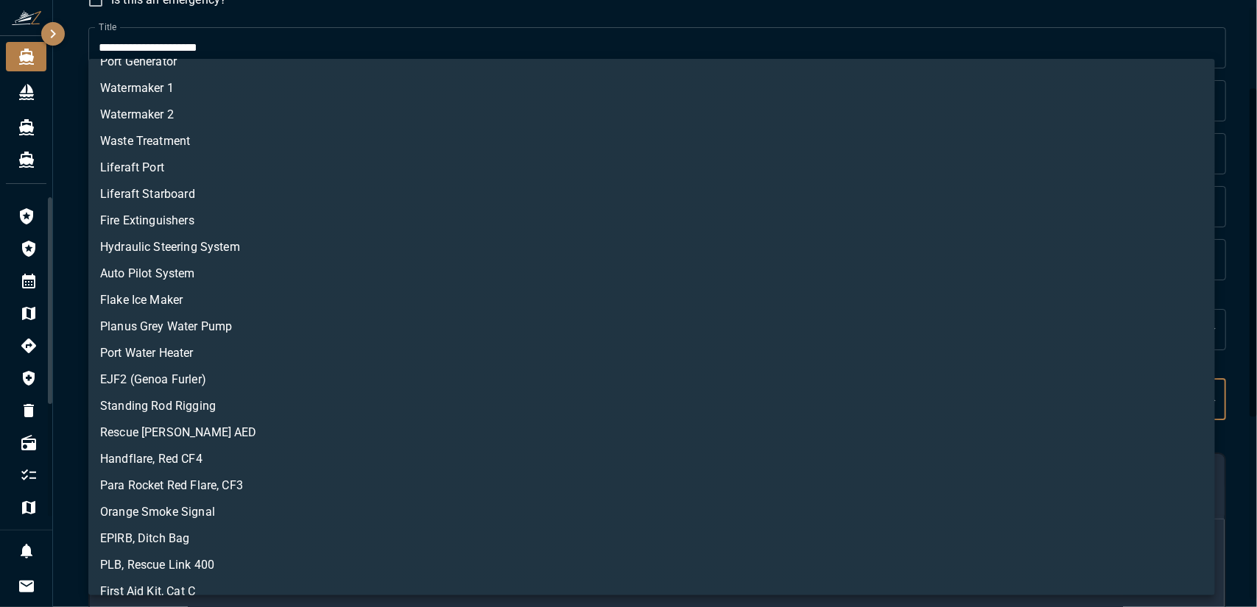
scroll to position [137, 0]
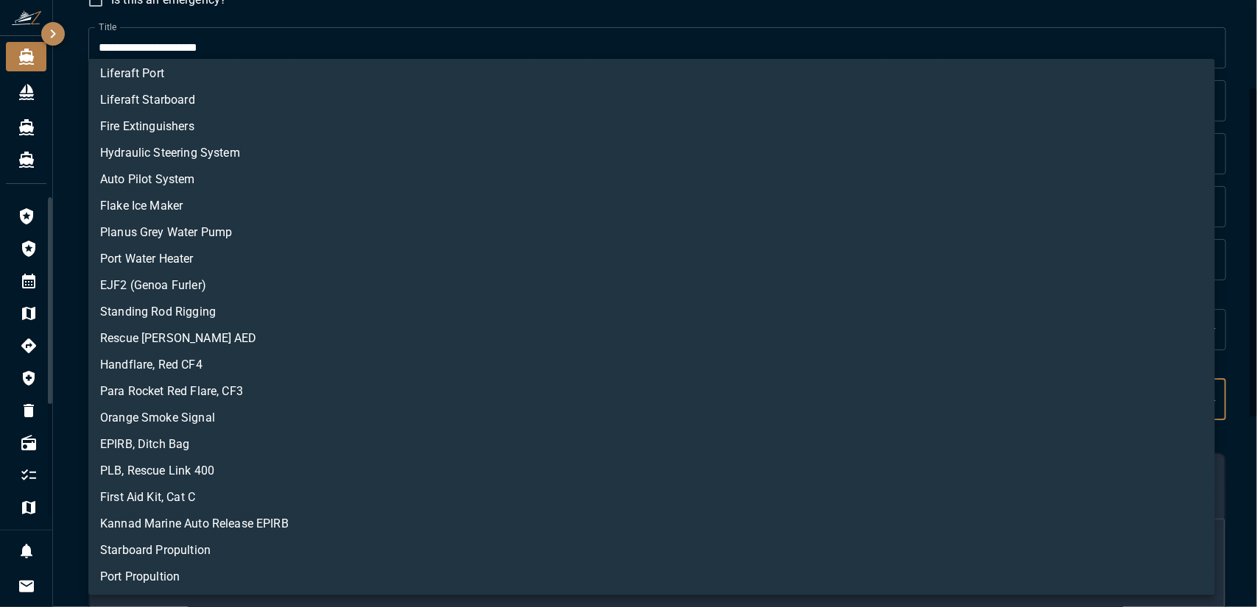
click at [62, 250] on div at bounding box center [628, 303] width 1257 height 607
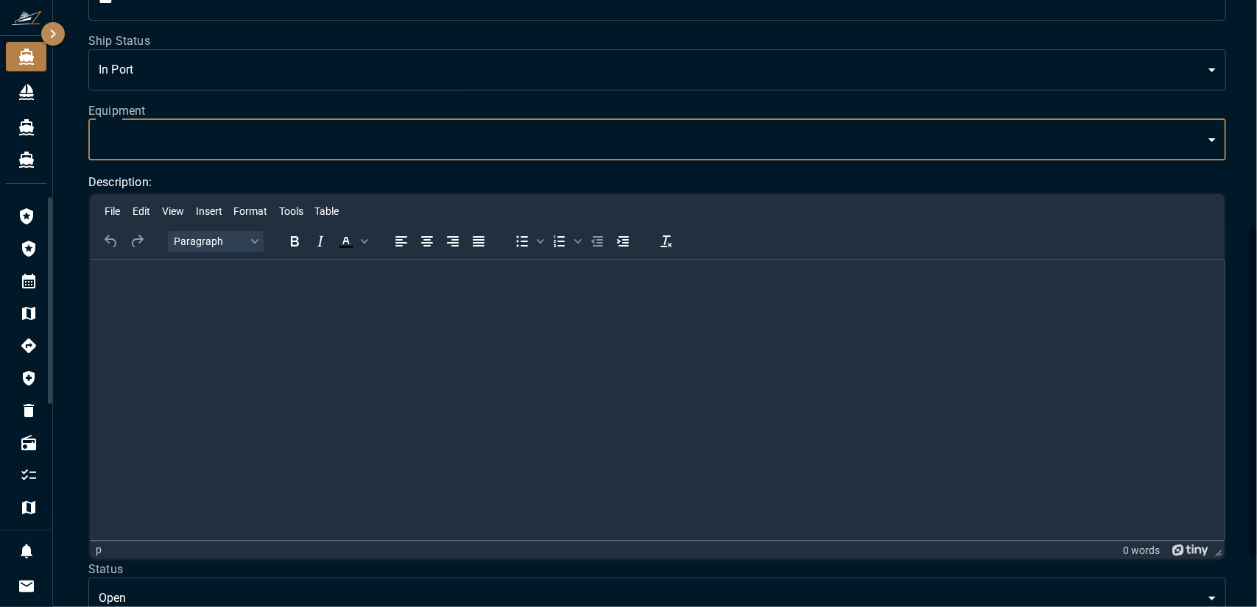
scroll to position [411, 0]
click at [133, 272] on p "Rich Text Area. Press ALT-0 for help." at bounding box center [657, 277] width 1111 height 15
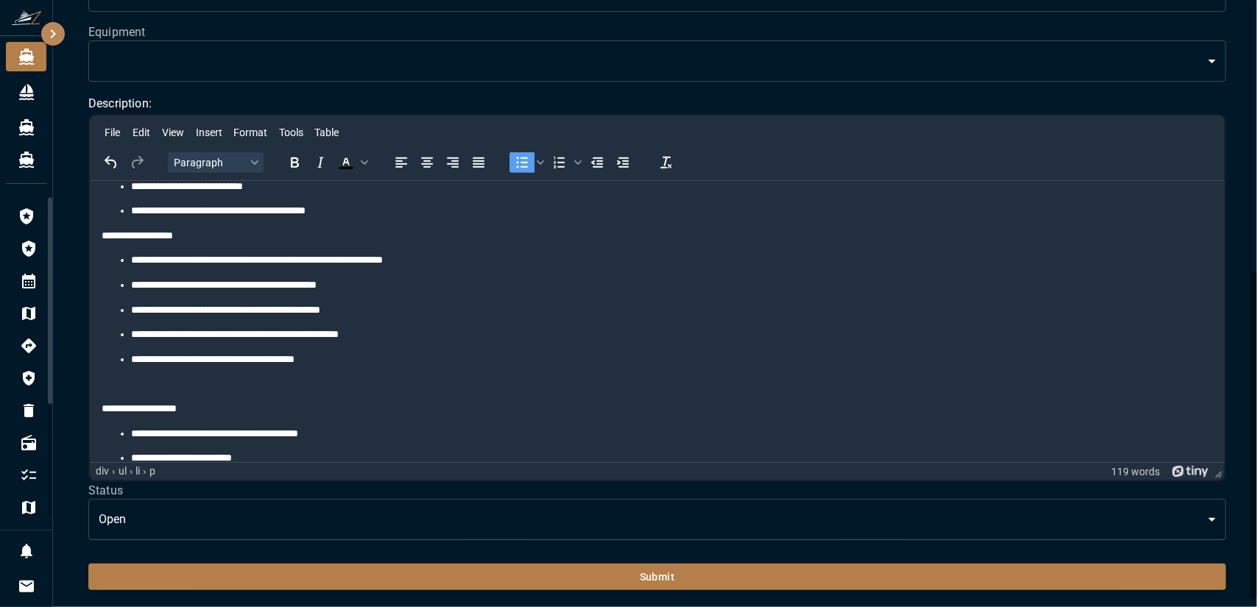
scroll to position [201, 0]
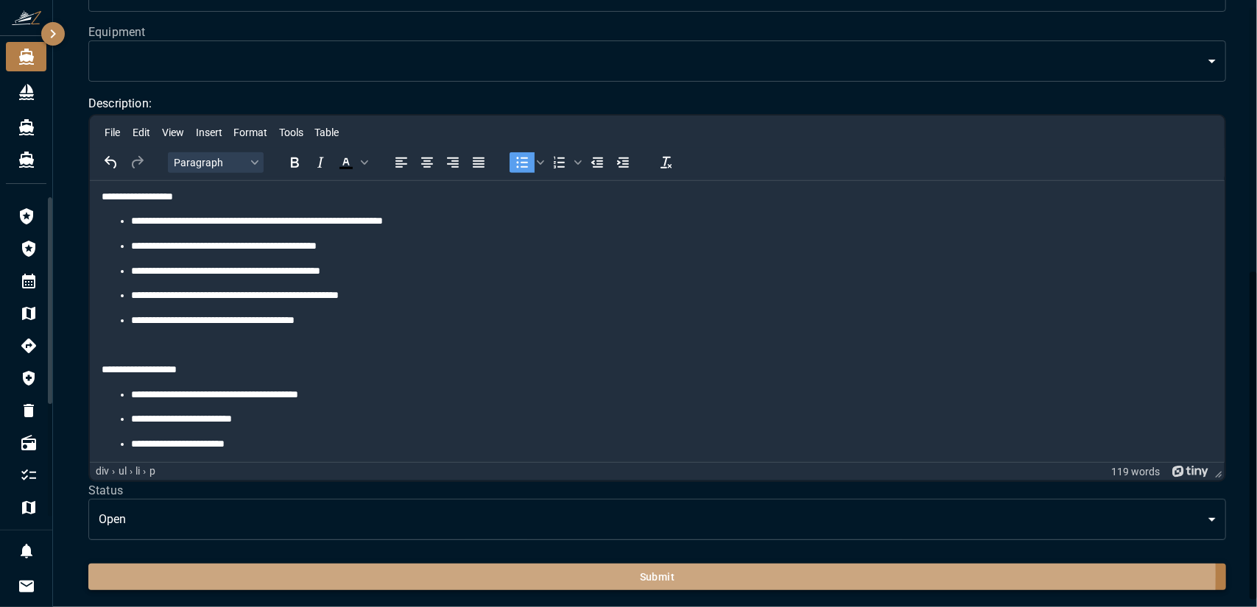
click at [292, 575] on button "Submit" at bounding box center [656, 577] width 1137 height 27
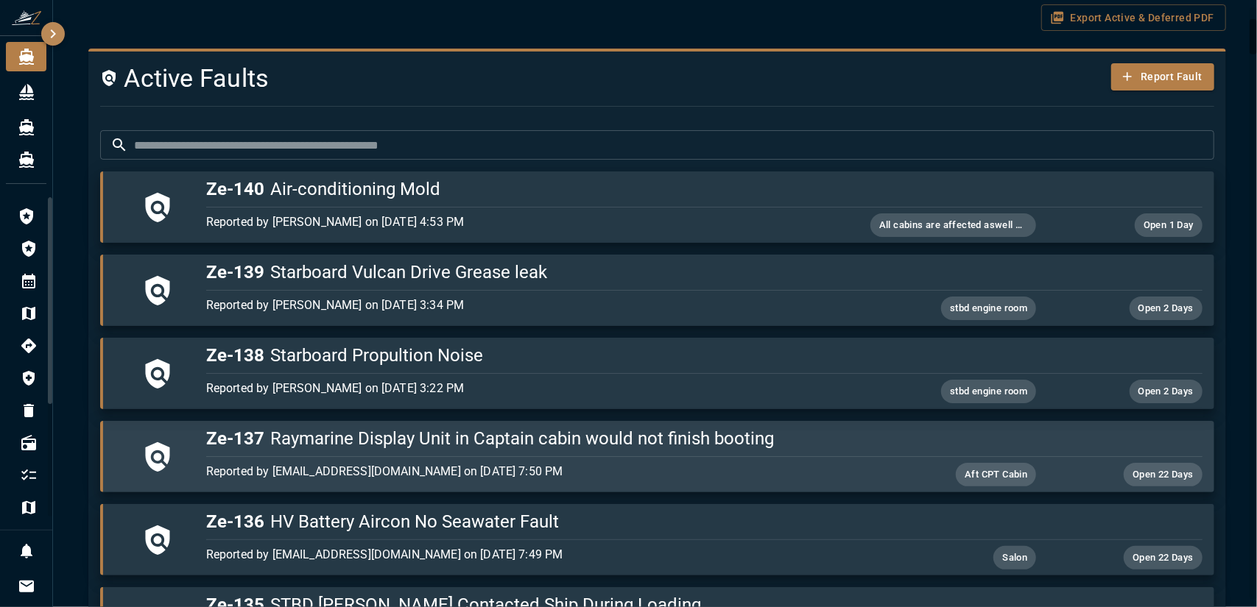
scroll to position [197, 0]
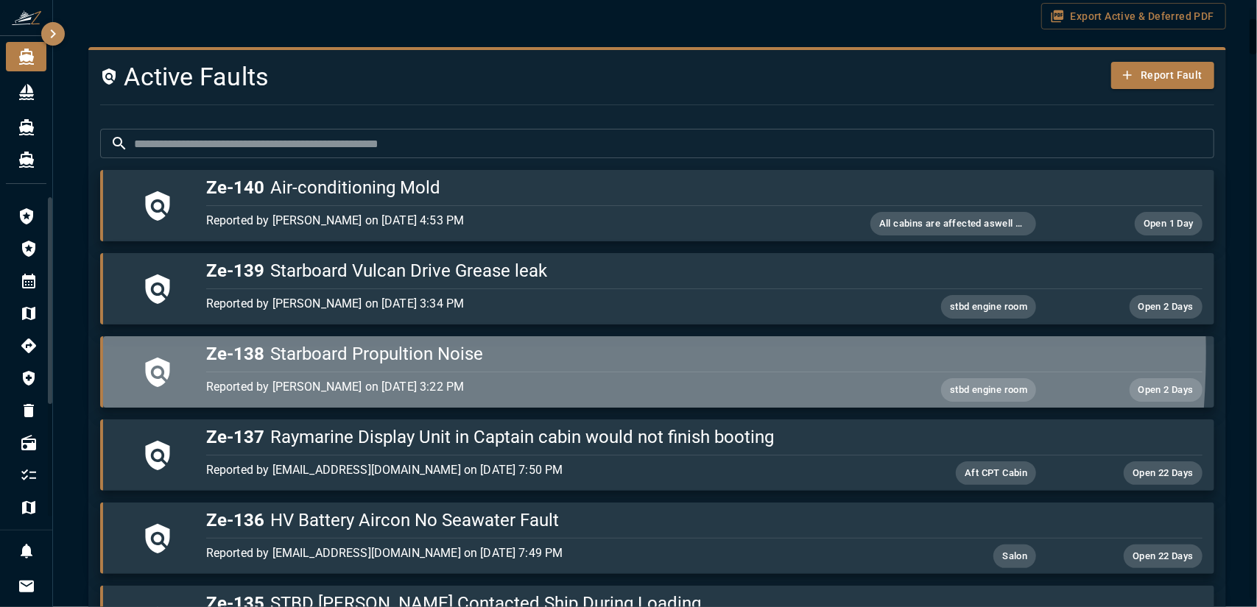
click at [464, 351] on h5 "Ze-138 Starboard Propultion Noise" at bounding box center [704, 354] width 996 height 24
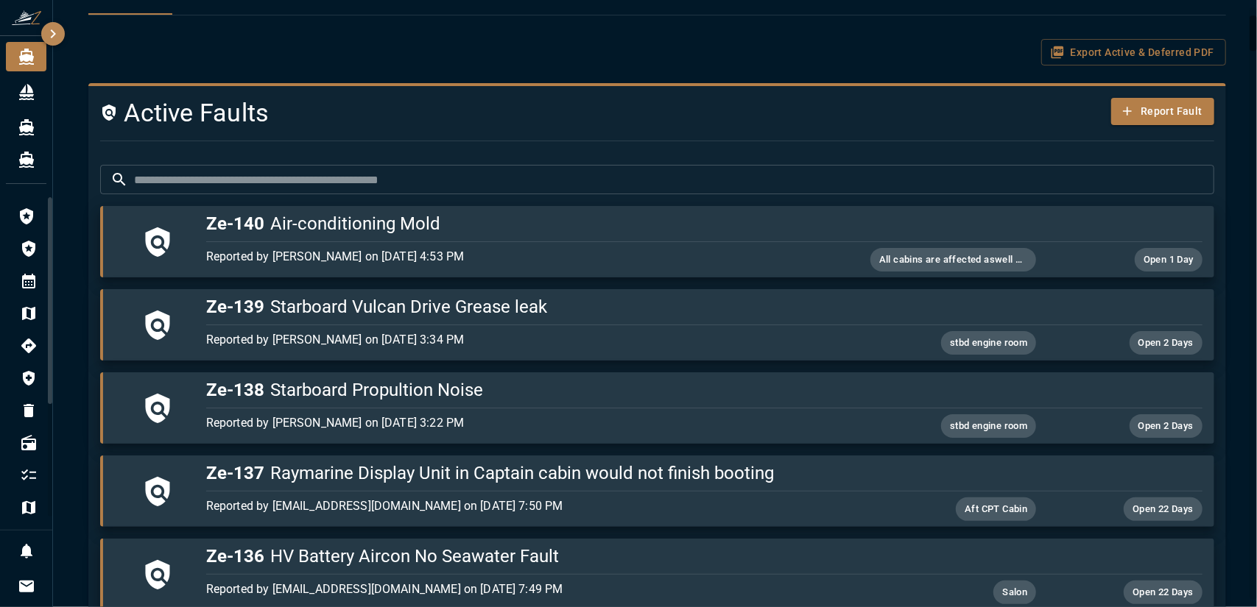
scroll to position [166, 0]
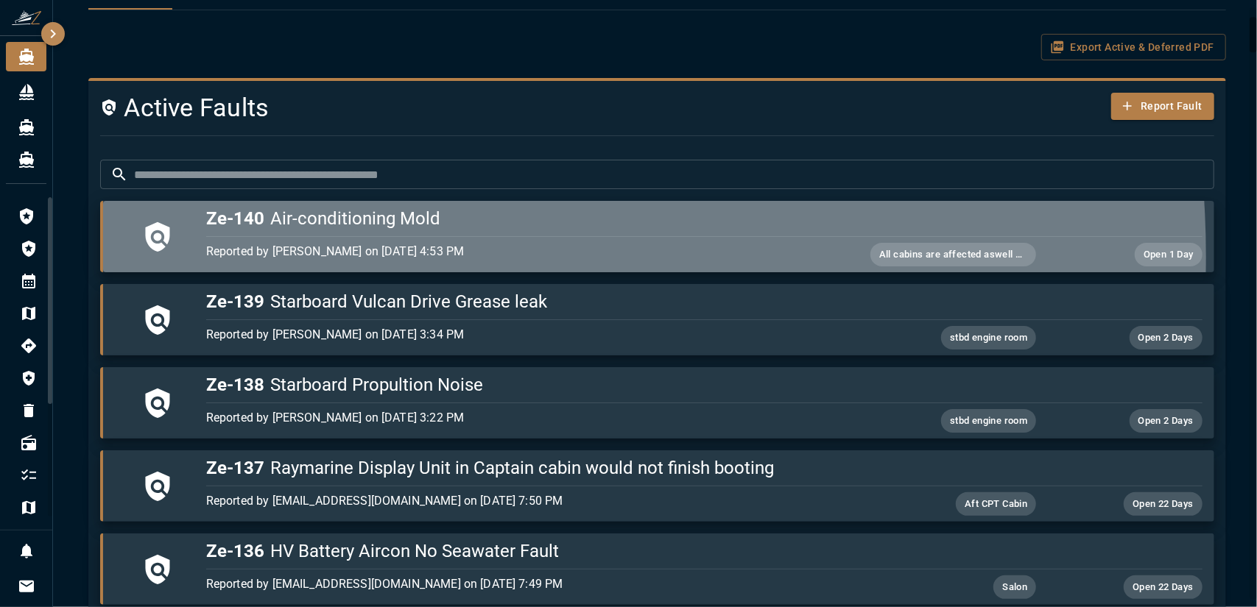
click at [339, 255] on p "Reported by [PERSON_NAME] on [DATE] 4:53 PM" at bounding box center [538, 252] width 664 height 18
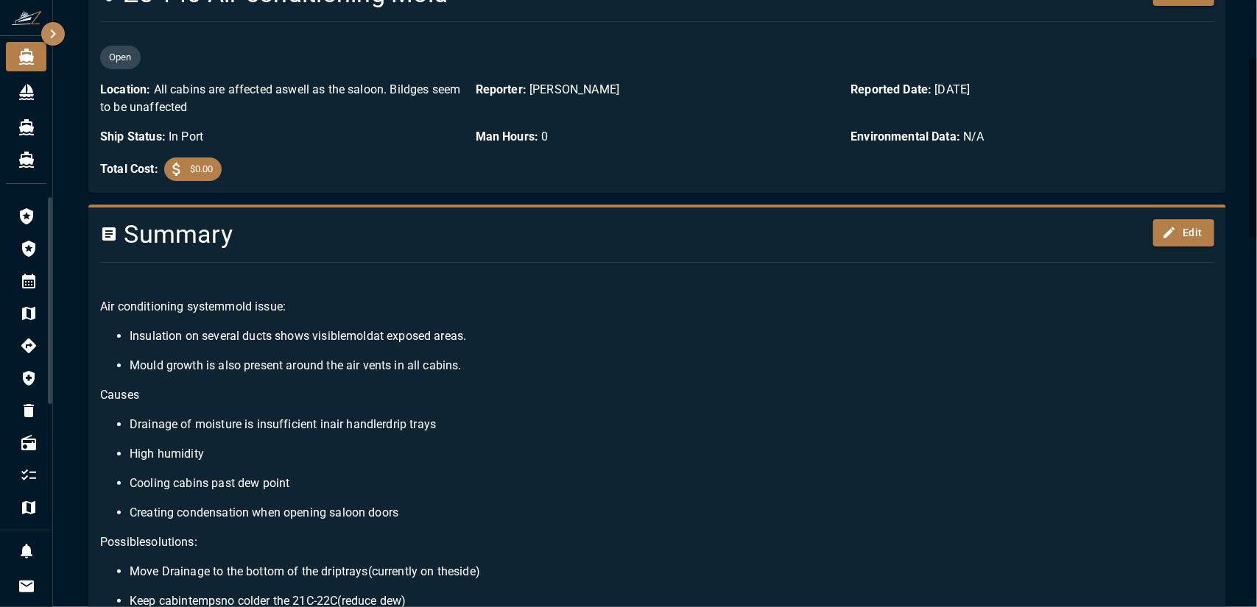
click at [401, 351] on div "A ir conditioning system mold issue : Insulation on several ducts shows visible…" at bounding box center [651, 566] width 1126 height 583
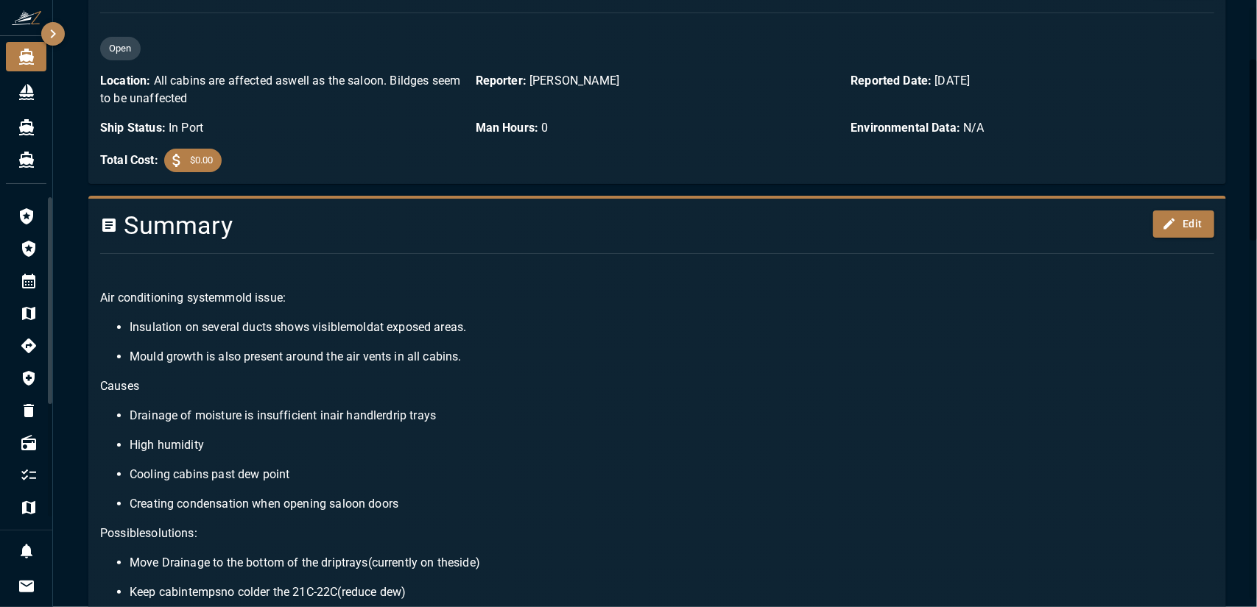
scroll to position [174, 0]
click at [251, 300] on span "mold issue" at bounding box center [254, 299] width 58 height 14
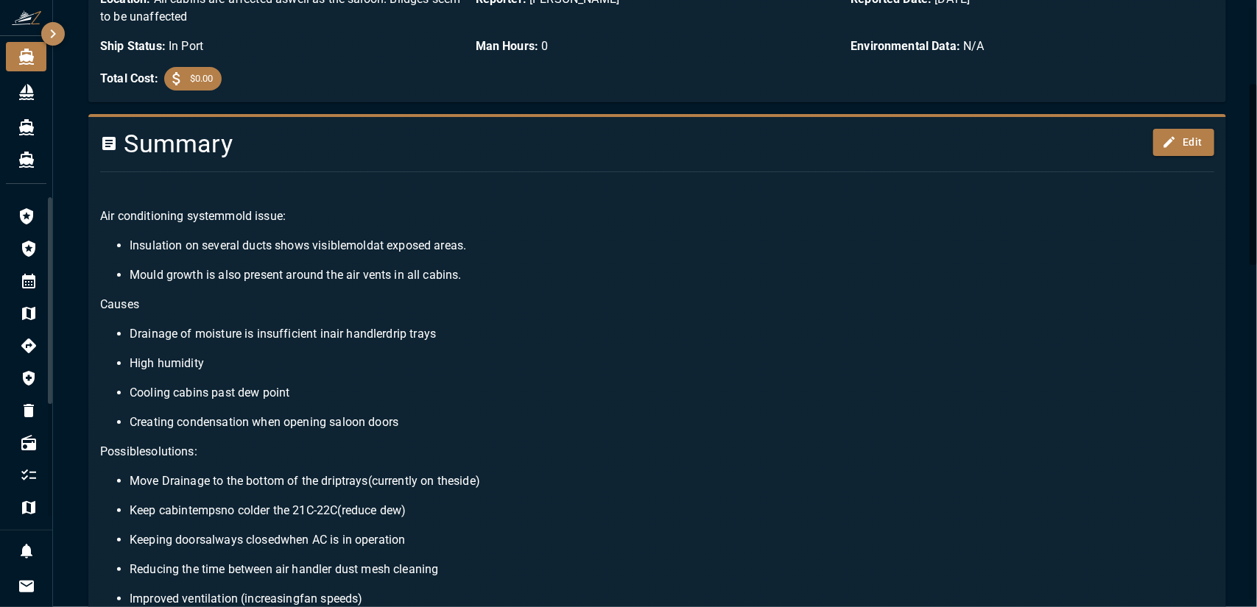
scroll to position [256, 0]
click at [155, 163] on div at bounding box center [651, 172] width 1126 height 24
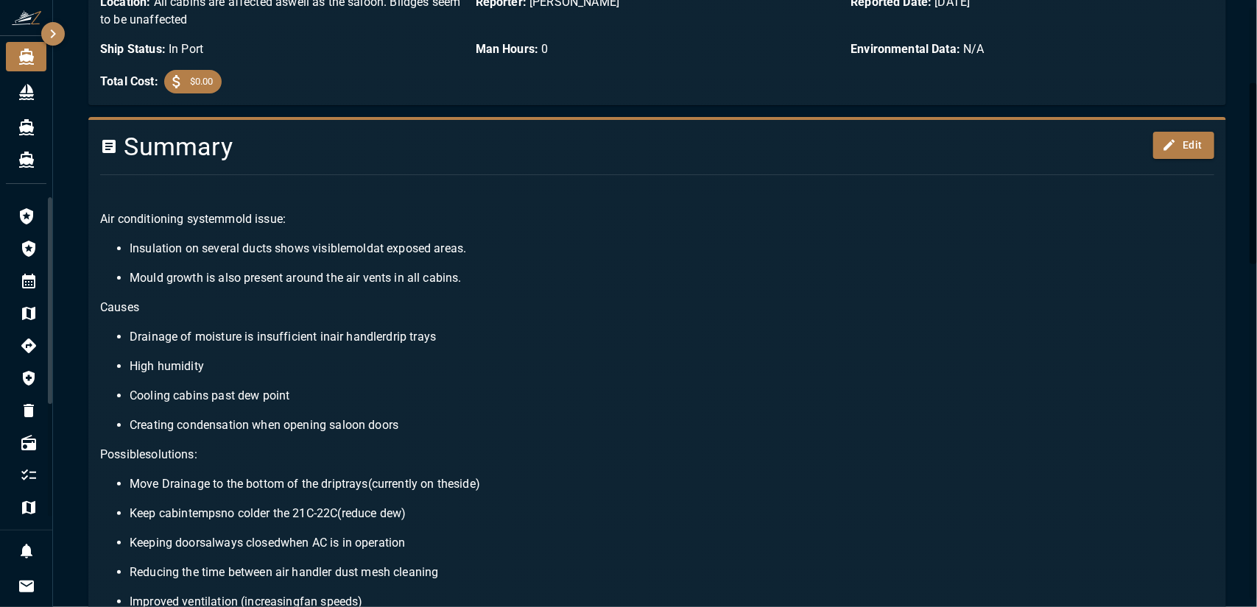
scroll to position [257, 0]
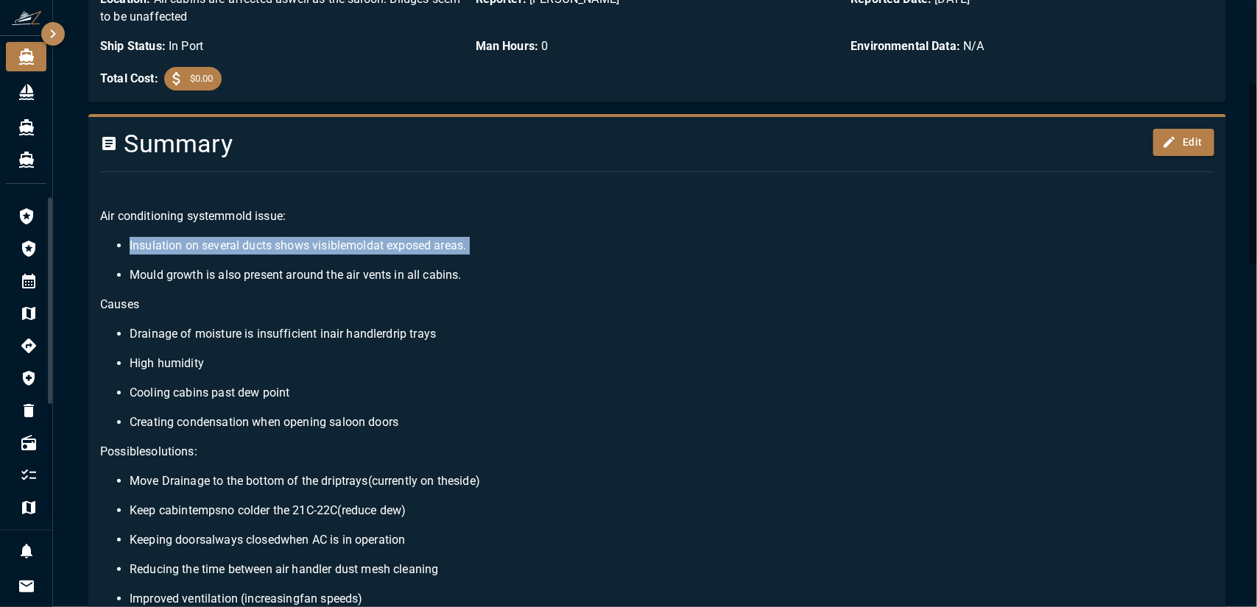
drag, startPoint x: 127, startPoint y: 238, endPoint x: 249, endPoint y: 256, distance: 123.6
click at [249, 256] on div "A ir conditioning system mold issue : Insulation on several ducts shows visible…" at bounding box center [651, 475] width 1126 height 583
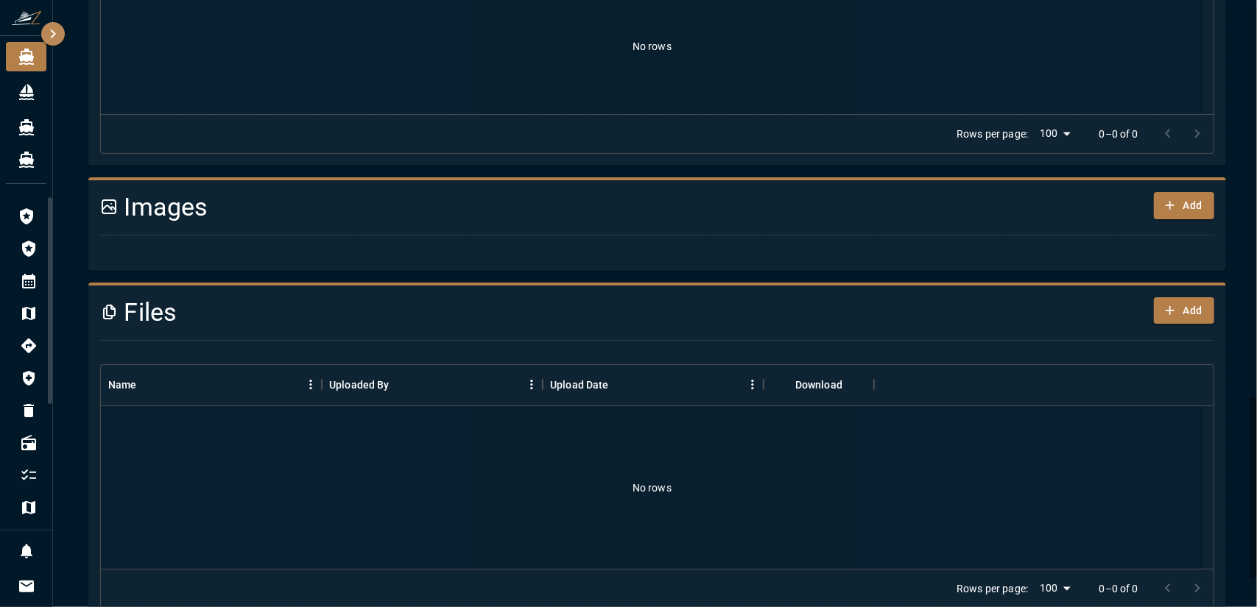
scroll to position [1384, 0]
